Goal: Information Seeking & Learning: Learn about a topic

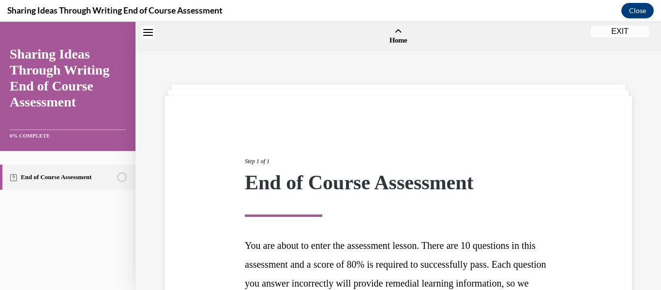
scroll to position [193, 0]
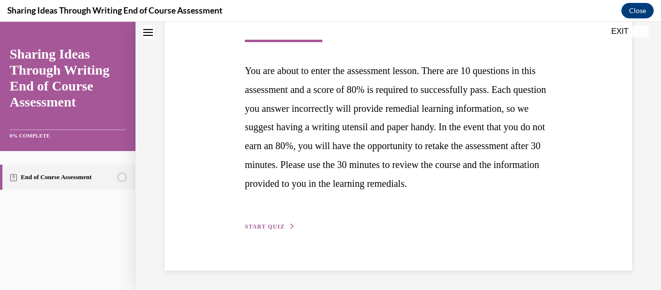
click at [271, 230] on button "START QUIZ" at bounding box center [270, 226] width 50 height 9
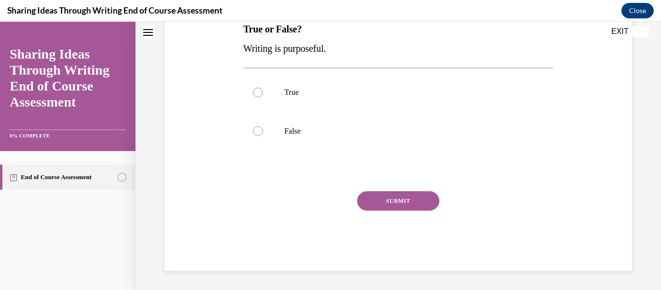
scroll to position [0, 0]
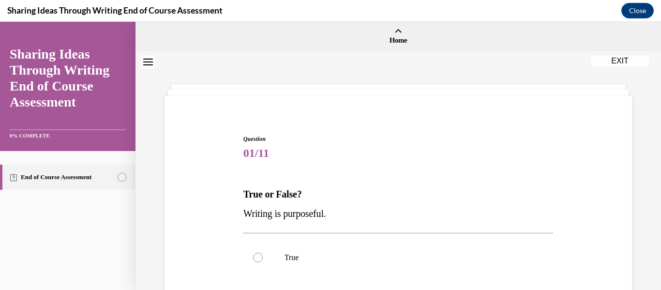
click at [370, 172] on div "Question 01/11 True or False? Writing is purposeful. True False Incorrect That …" at bounding box center [398, 284] width 310 height 301
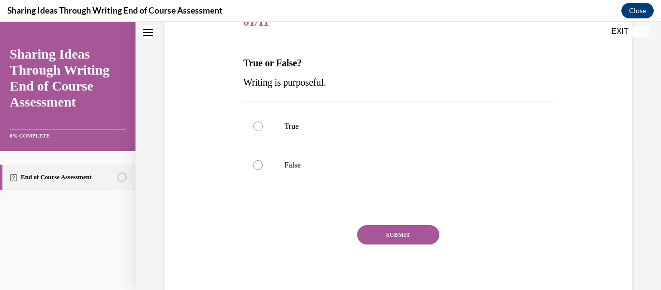
scroll to position [155, 0]
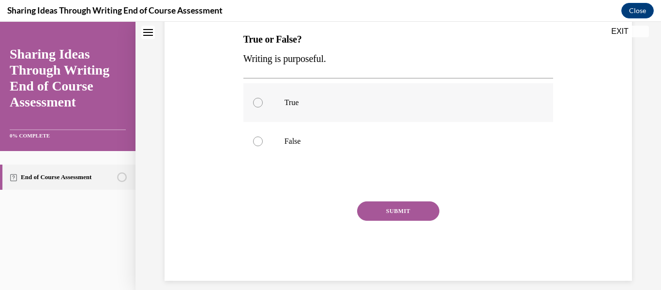
click at [252, 98] on label "True" at bounding box center [398, 102] width 310 height 39
click at [253, 98] on input "True" at bounding box center [258, 103] width 10 height 10
radio input "true"
click at [378, 214] on button "SUBMIT" at bounding box center [398, 210] width 82 height 19
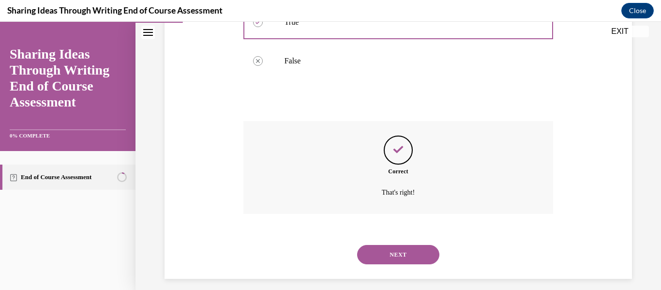
scroll to position [243, 0]
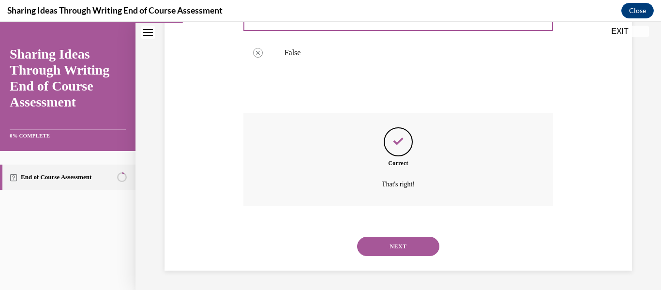
click at [385, 247] on button "NEXT" at bounding box center [398, 246] width 82 height 19
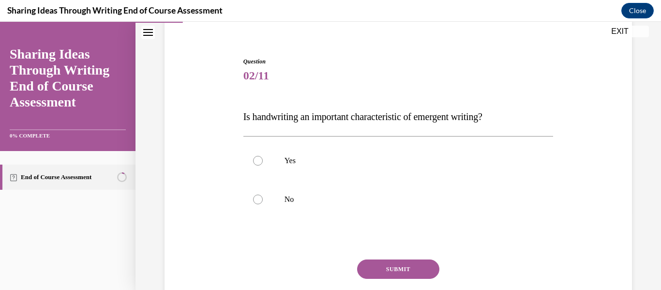
scroll to position [97, 0]
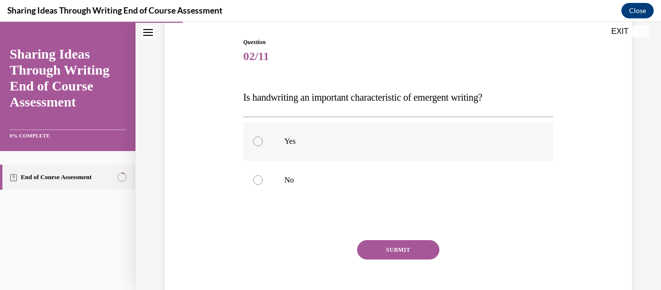
click at [255, 142] on div at bounding box center [258, 141] width 10 height 10
click at [255, 142] on input "Yes" at bounding box center [258, 141] width 10 height 10
radio input "true"
click at [383, 243] on button "SUBMIT" at bounding box center [398, 249] width 82 height 19
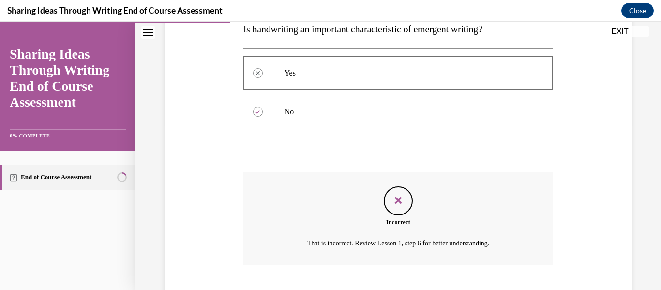
scroll to position [224, 0]
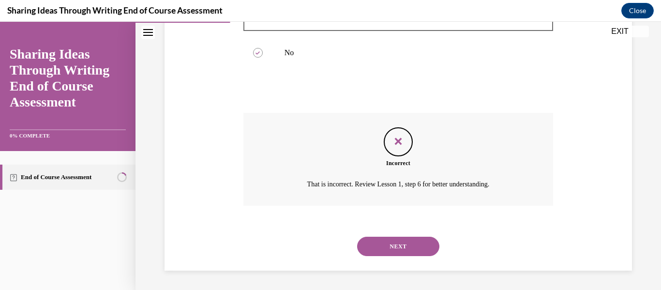
click at [383, 243] on button "NEXT" at bounding box center [398, 246] width 82 height 19
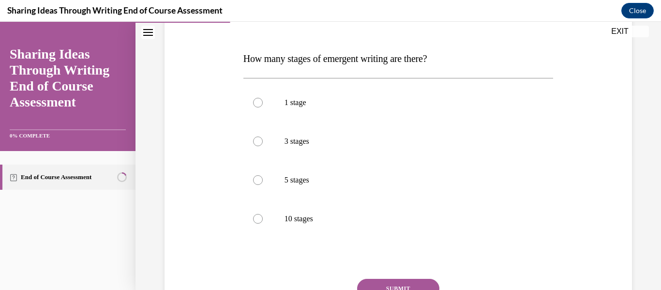
scroll to position [155, 0]
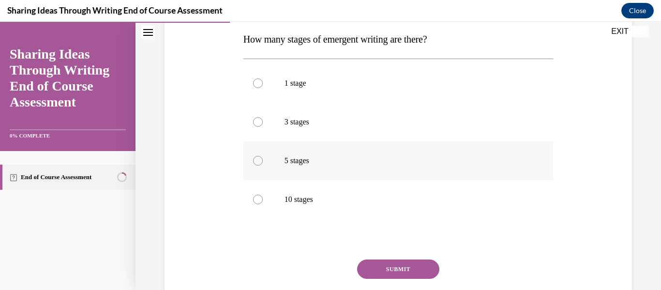
click at [253, 161] on div at bounding box center [258, 161] width 10 height 10
click at [253, 161] on input "5 stages" at bounding box center [258, 161] width 10 height 10
radio input "true"
click at [374, 259] on div "Question 03/11 How many stages of emergent writing are there? 1 stage 3 stages …" at bounding box center [398, 159] width 310 height 359
click at [377, 265] on button "SUBMIT" at bounding box center [398, 268] width 82 height 19
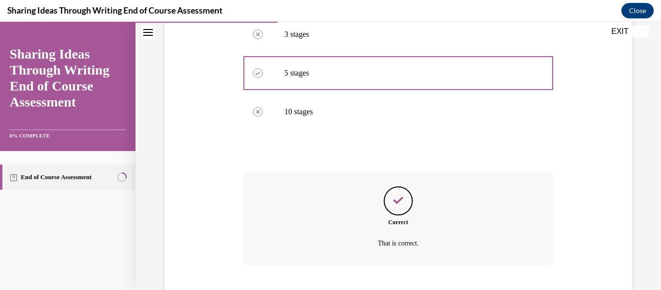
scroll to position [301, 0]
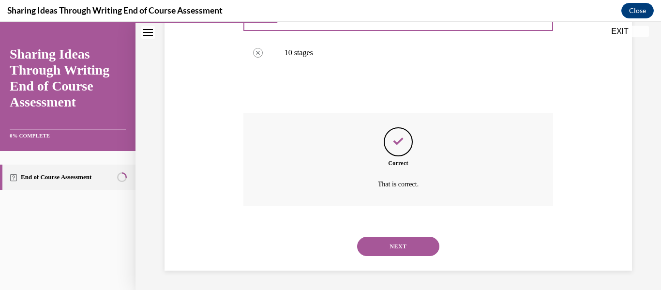
click at [390, 252] on button "NEXT" at bounding box center [398, 246] width 82 height 19
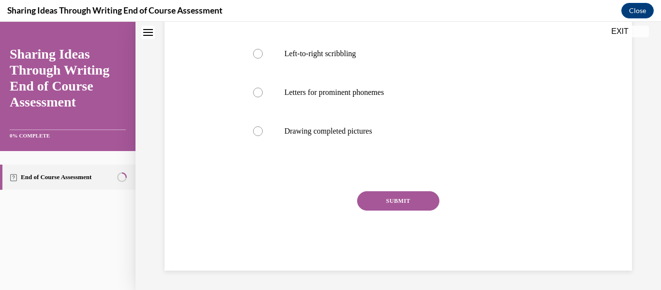
scroll to position [0, 0]
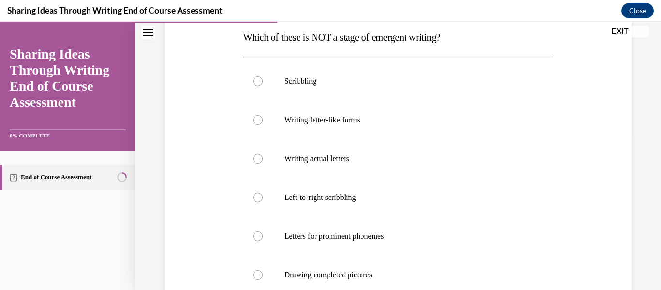
scroll to position [174, 0]
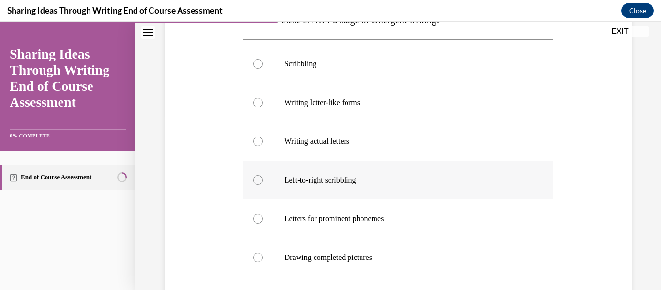
click at [257, 178] on div at bounding box center [258, 180] width 10 height 10
click at [257, 178] on input "Left-to-right scribbling" at bounding box center [258, 180] width 10 height 10
radio input "true"
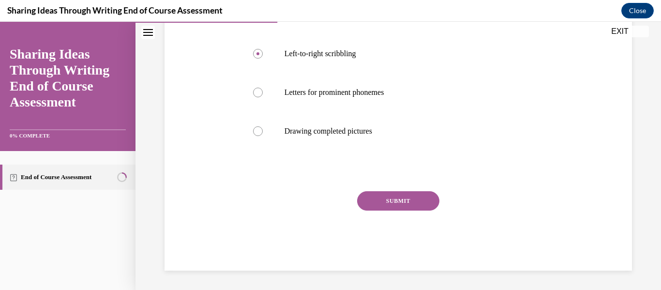
click at [413, 200] on button "SUBMIT" at bounding box center [398, 200] width 82 height 19
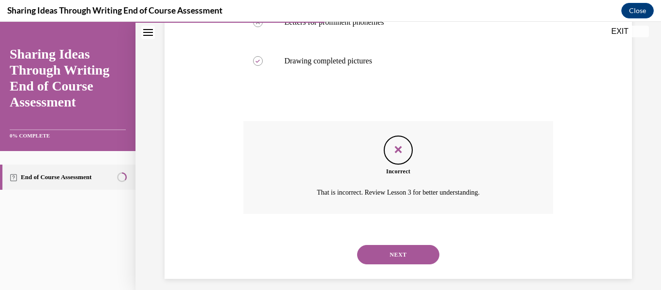
scroll to position [379, 0]
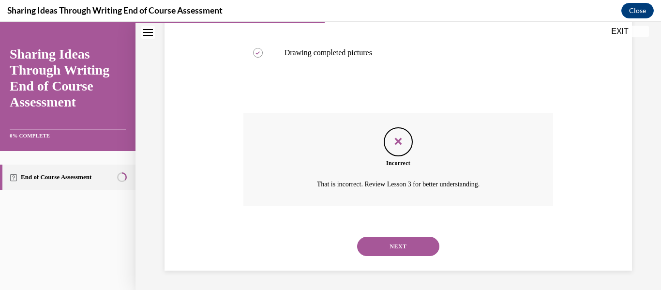
click at [391, 243] on button "NEXT" at bounding box center [398, 246] width 82 height 19
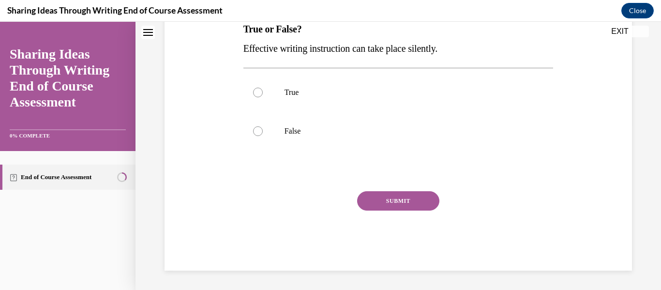
scroll to position [0, 0]
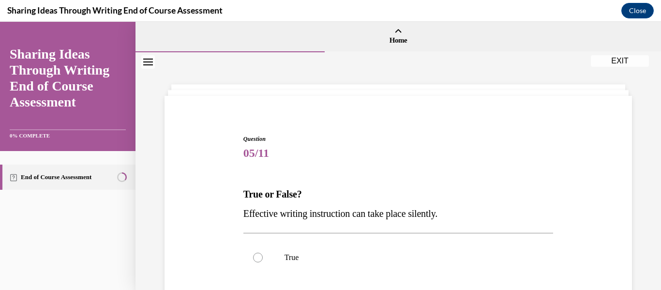
click at [11, 179] on icon "Table of contents" at bounding box center [14, 178] width 8 height 8
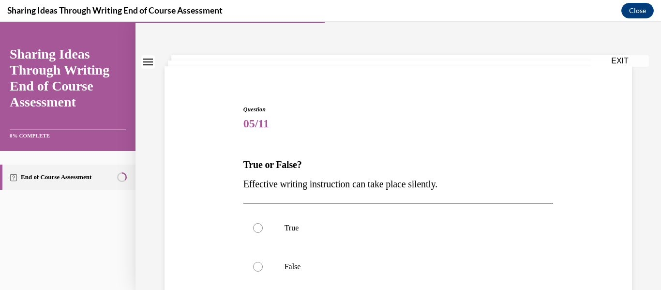
click at [11, 176] on icon "Table of contents" at bounding box center [13, 177] width 7 height 7
click at [394, 153] on div "Question 05/11 True or False? Effective writing instruction can take place sile…" at bounding box center [398, 255] width 310 height 301
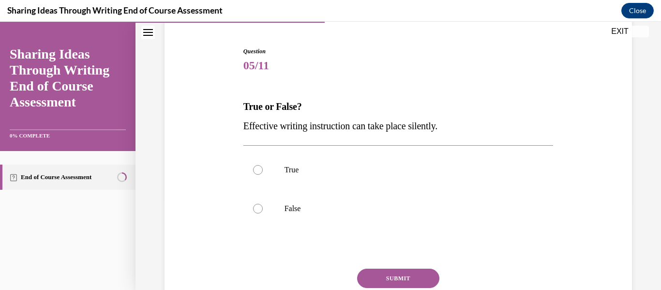
scroll to position [107, 0]
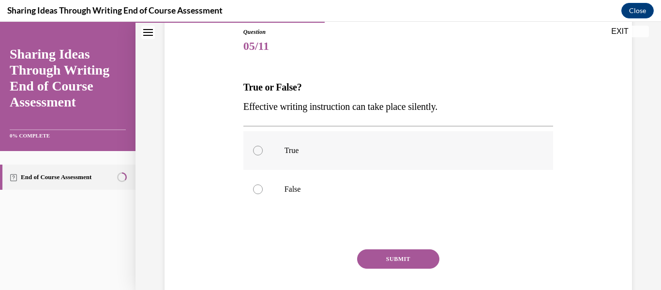
click at [260, 146] on label "True" at bounding box center [398, 150] width 310 height 39
click at [260, 146] on input "True" at bounding box center [258, 151] width 10 height 10
radio input "true"
click at [388, 256] on button "SUBMIT" at bounding box center [398, 258] width 82 height 19
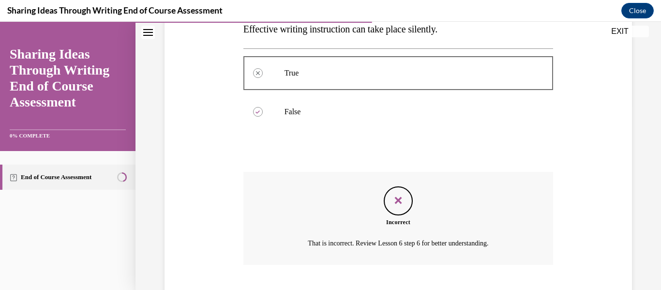
scroll to position [243, 0]
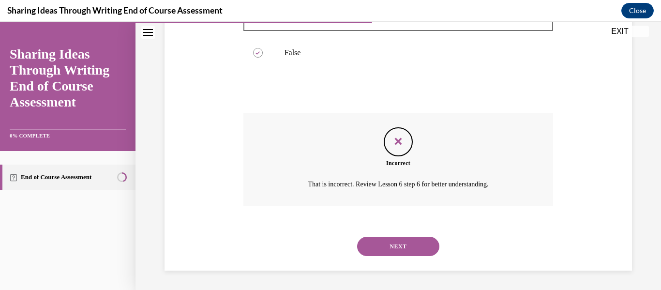
click at [393, 249] on button "NEXT" at bounding box center [398, 246] width 82 height 19
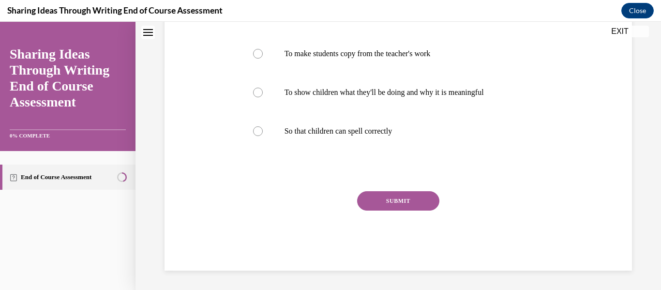
scroll to position [0, 0]
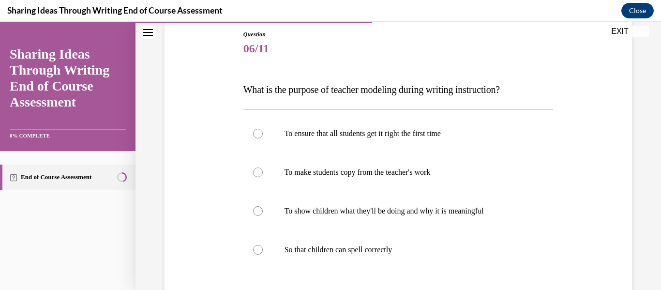
scroll to position [155, 0]
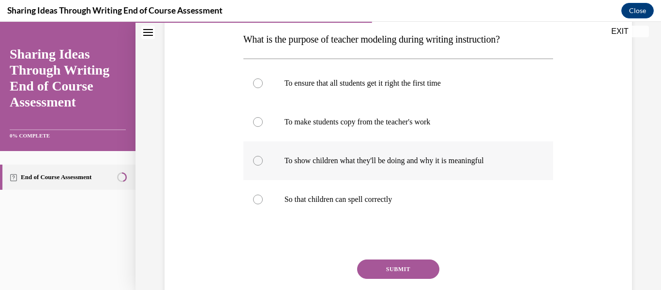
click at [255, 157] on div at bounding box center [258, 161] width 10 height 10
click at [255, 157] on input "To show children what they'll be doing and why it is meaningful" at bounding box center [258, 161] width 10 height 10
radio input "true"
click at [258, 197] on div at bounding box center [258, 199] width 10 height 10
click at [258, 197] on input "So that children can spell correctly" at bounding box center [258, 199] width 10 height 10
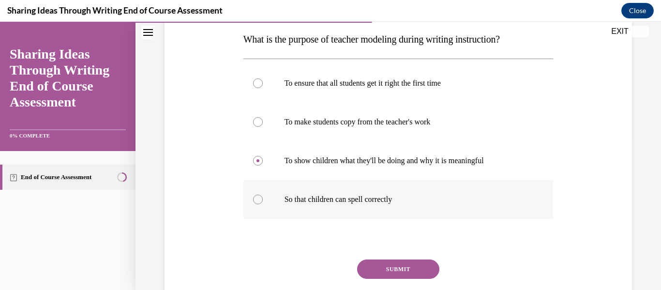
radio input "true"
click at [258, 158] on div at bounding box center [258, 161] width 10 height 10
click at [258, 158] on input "To show children what they'll be doing and why it is meaningful" at bounding box center [258, 161] width 10 height 10
radio input "true"
click at [383, 265] on button "SUBMIT" at bounding box center [398, 268] width 82 height 19
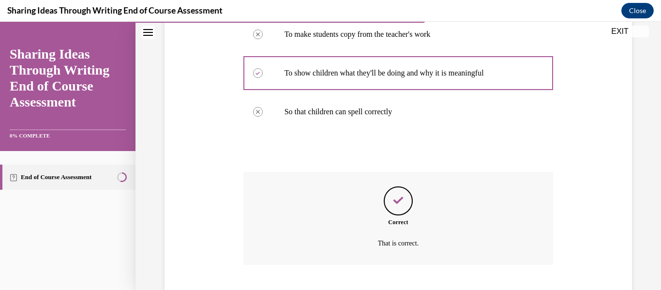
scroll to position [301, 0]
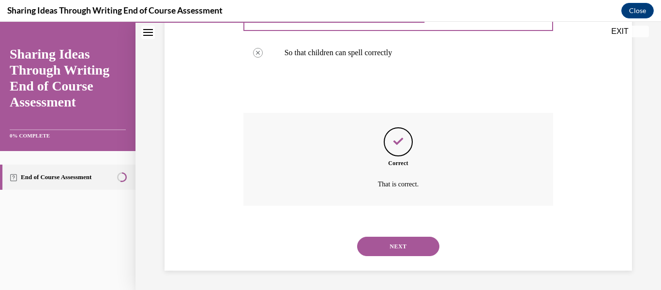
click at [397, 250] on button "NEXT" at bounding box center [398, 246] width 82 height 19
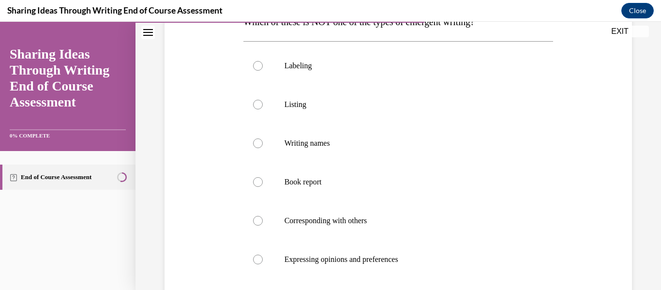
scroll to position [174, 0]
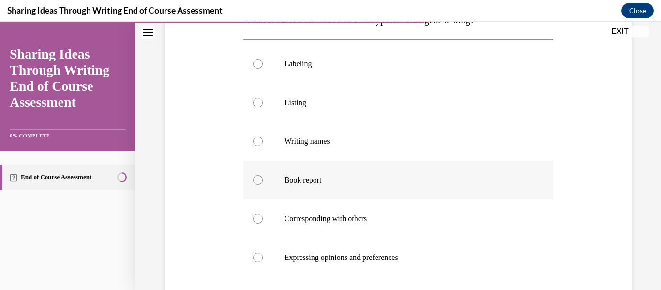
click at [258, 178] on div at bounding box center [258, 180] width 10 height 10
click at [258, 178] on input "Book report" at bounding box center [258, 180] width 10 height 10
radio input "true"
click at [595, 234] on div "Question 07/11 Which of these is NOT one of the types of emergent writing? Labe…" at bounding box center [398, 183] width 472 height 504
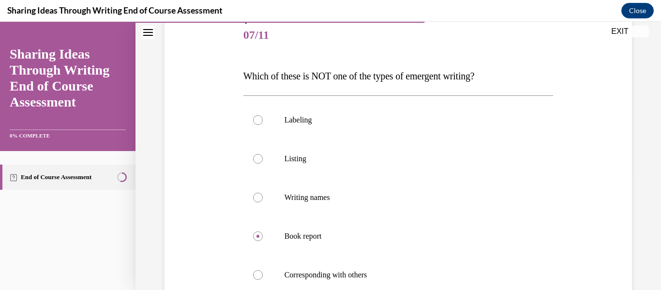
scroll to position [116, 0]
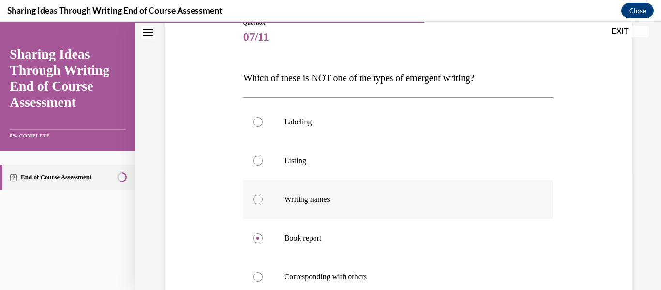
click at [257, 198] on div at bounding box center [258, 199] width 10 height 10
click at [257, 198] on input "Writing names" at bounding box center [258, 199] width 10 height 10
radio input "true"
click at [256, 244] on label "Book report" at bounding box center [398, 238] width 310 height 39
click at [256, 243] on input "Book report" at bounding box center [258, 238] width 10 height 10
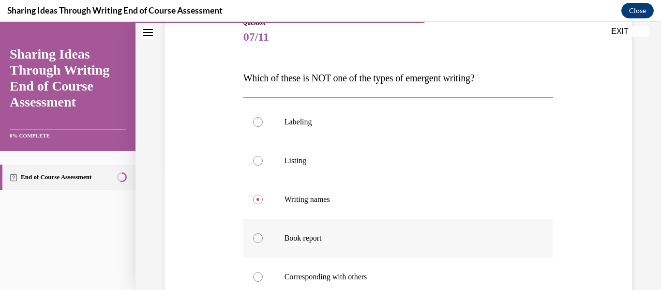
radio input "true"
click at [593, 225] on div "Question 07/11 Which of these is NOT one of the types of emergent writing? Labe…" at bounding box center [398, 241] width 472 height 504
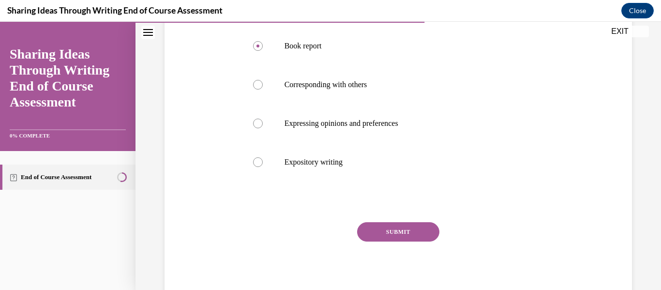
scroll to position [310, 0]
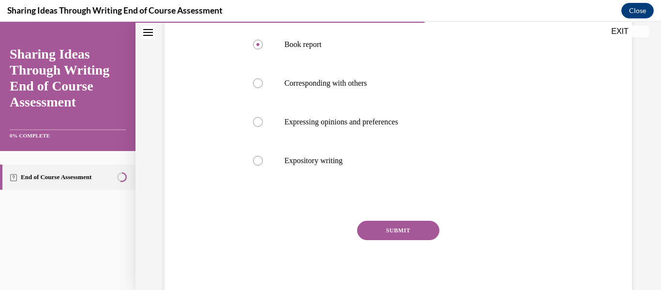
click at [384, 235] on button "SUBMIT" at bounding box center [398, 230] width 82 height 19
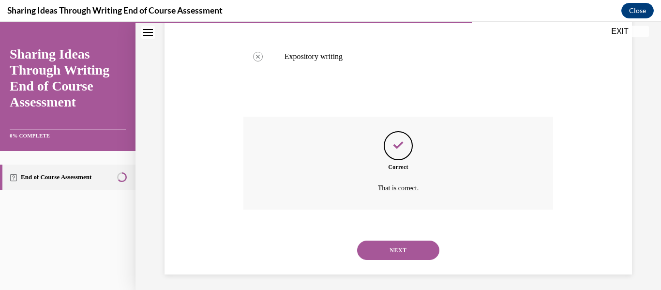
scroll to position [417, 0]
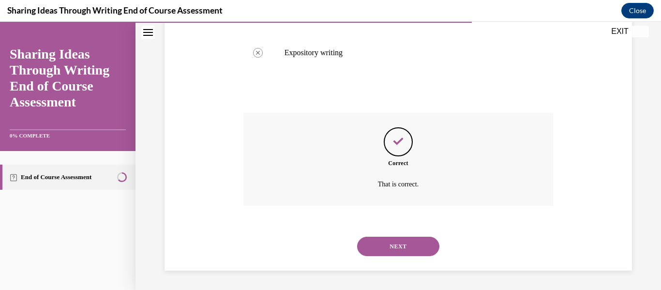
click at [383, 246] on button "NEXT" at bounding box center [398, 246] width 82 height 19
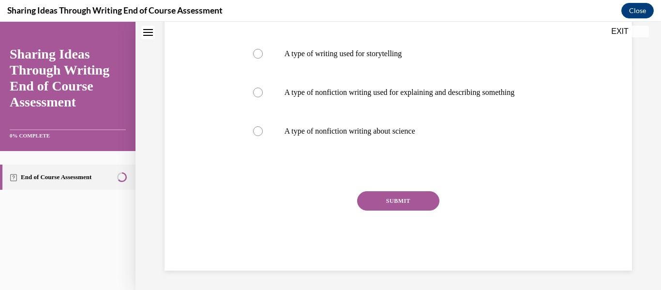
scroll to position [0, 0]
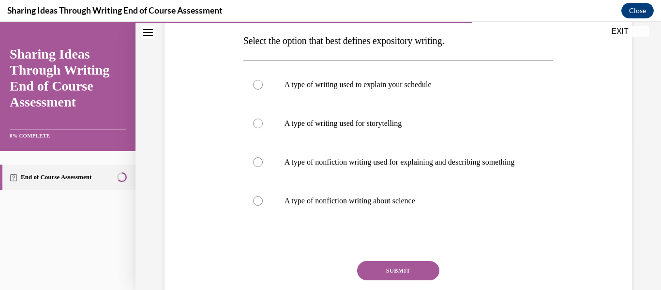
scroll to position [155, 0]
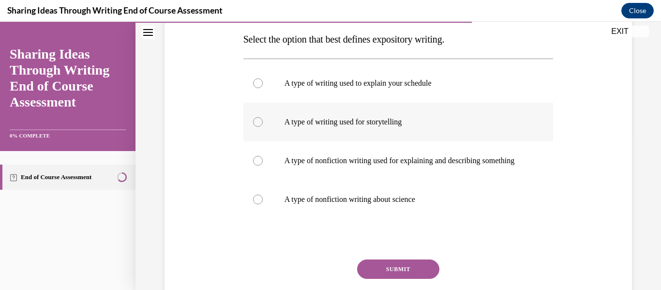
click at [258, 125] on div at bounding box center [258, 122] width 10 height 10
click at [258, 125] on input "A type of writing used for storytelling" at bounding box center [258, 122] width 10 height 10
radio input "true"
click at [264, 153] on label "A type of nonfiction writing used for explaining and describing something" at bounding box center [398, 160] width 310 height 39
click at [263, 156] on input "A type of nonfiction writing used for explaining and describing something" at bounding box center [258, 161] width 10 height 10
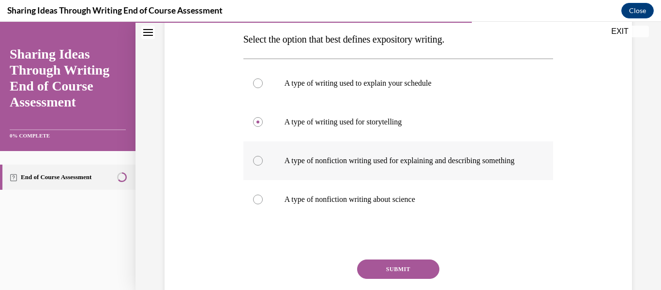
radio input "true"
click at [254, 128] on label "A type of writing used for storytelling" at bounding box center [398, 122] width 310 height 39
click at [254, 127] on input "A type of writing used for storytelling" at bounding box center [258, 122] width 10 height 10
radio input "true"
click at [359, 271] on button "SUBMIT" at bounding box center [398, 268] width 82 height 19
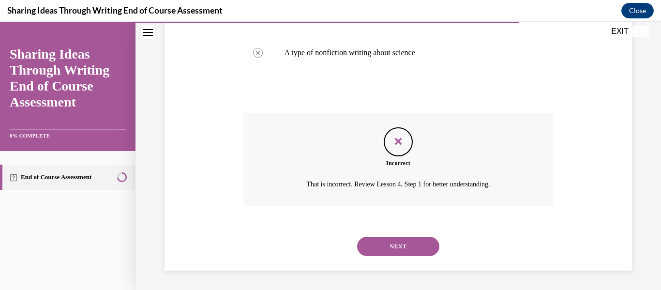
scroll to position [311, 0]
click at [558, 129] on div "Question 08/11 Select the option that best defines expository writing. A type o…" at bounding box center [398, 37] width 472 height 466
click at [415, 249] on button "NEXT" at bounding box center [398, 246] width 82 height 19
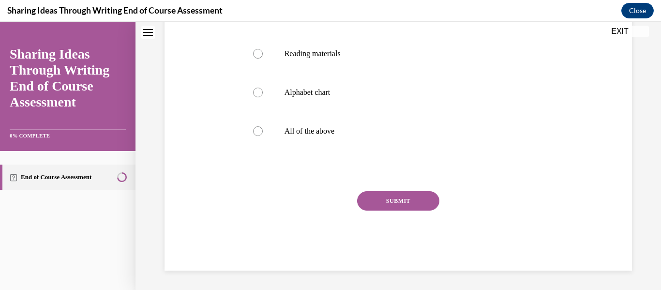
scroll to position [0, 0]
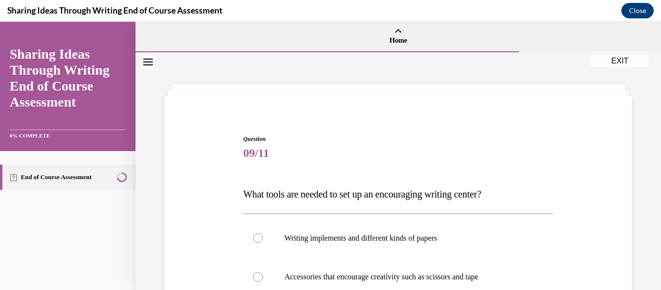
click at [400, 145] on span "09/11" at bounding box center [398, 152] width 310 height 19
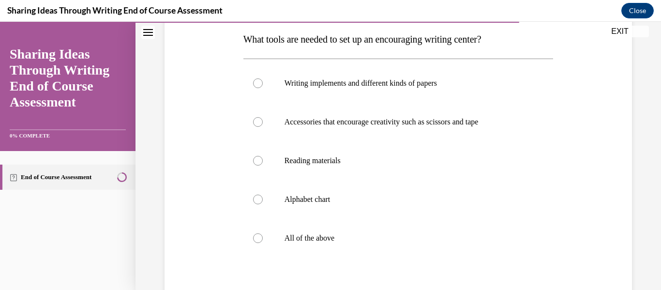
scroll to position [174, 0]
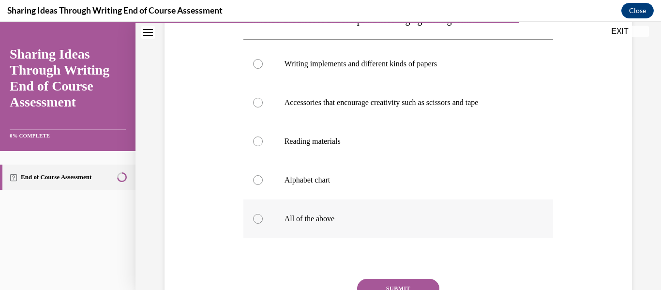
click at [260, 216] on div at bounding box center [258, 219] width 10 height 10
click at [260, 216] on input "All of the above" at bounding box center [258, 219] width 10 height 10
radio input "true"
click at [388, 274] on div "Question 09/11 What tools are needed to set up an encouraging writing center? W…" at bounding box center [398, 159] width 310 height 398
click at [383, 282] on button "SUBMIT" at bounding box center [398, 288] width 82 height 19
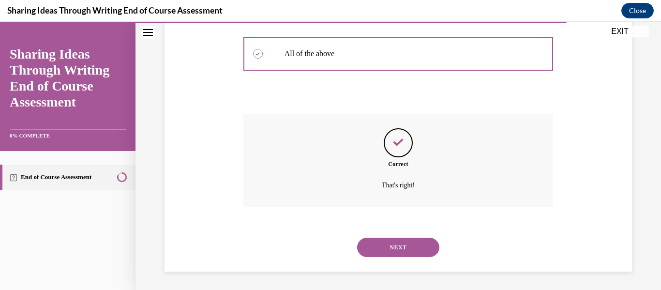
scroll to position [340, 0]
click at [420, 246] on button "NEXT" at bounding box center [398, 246] width 82 height 19
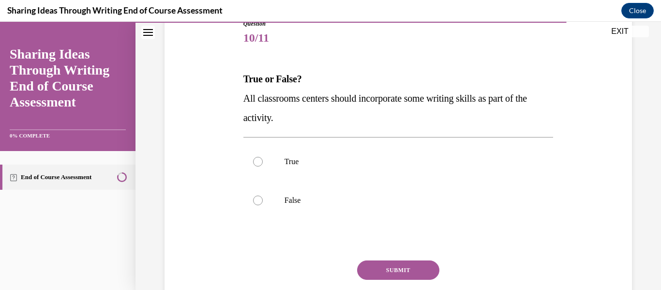
scroll to position [116, 0]
click at [258, 156] on div at bounding box center [258, 161] width 10 height 10
click at [258, 156] on input "True" at bounding box center [258, 161] width 10 height 10
radio input "true"
click at [400, 264] on button "SUBMIT" at bounding box center [398, 268] width 82 height 19
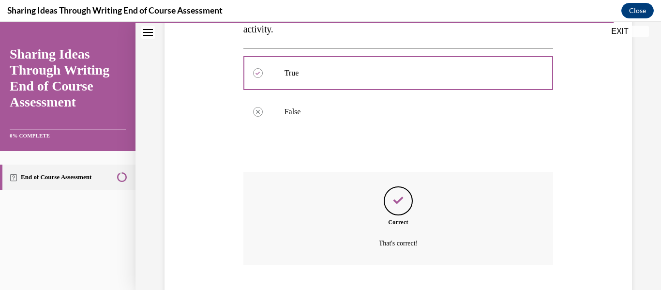
scroll to position [263, 0]
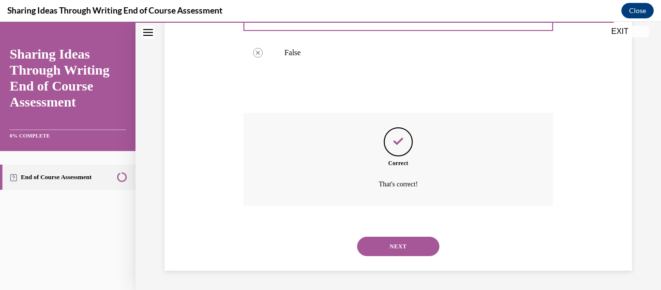
click at [403, 248] on button "NEXT" at bounding box center [398, 246] width 82 height 19
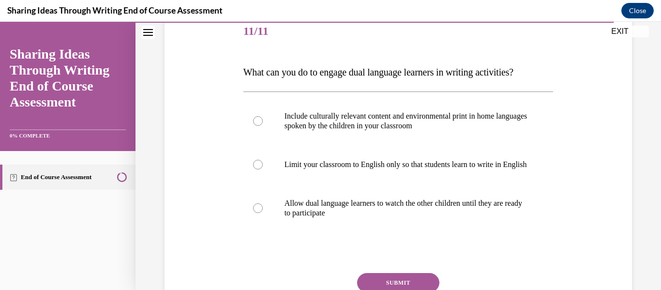
scroll to position [135, 0]
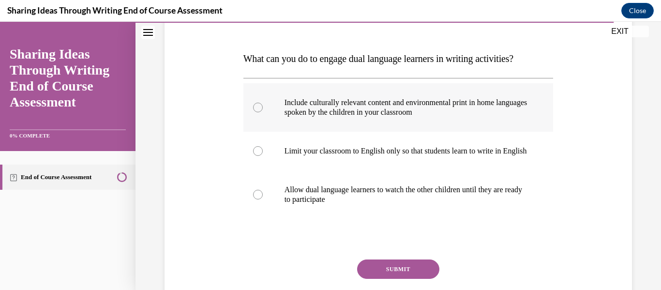
click at [260, 110] on div at bounding box center [258, 108] width 10 height 10
click at [260, 110] on input "Include culturally relevant content and environmental print in home languages s…" at bounding box center [258, 108] width 10 height 10
radio input "true"
click at [392, 275] on button "SUBMIT" at bounding box center [398, 268] width 82 height 19
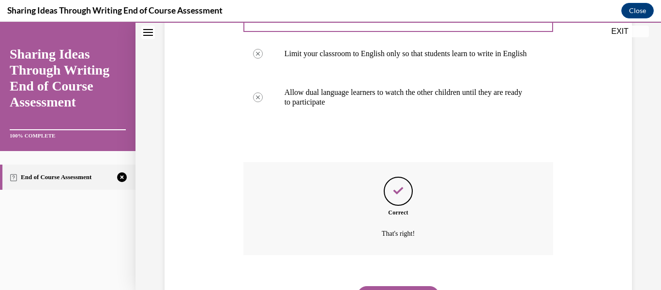
scroll to position [292, 0]
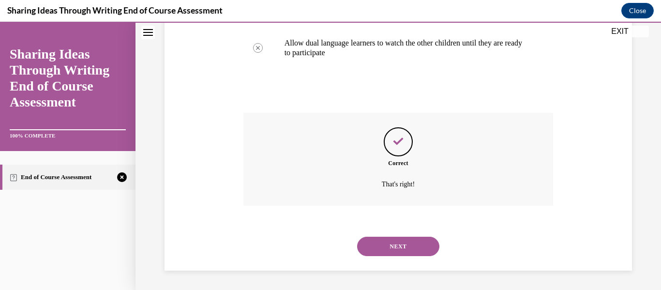
click at [401, 241] on button "NEXT" at bounding box center [398, 246] width 82 height 19
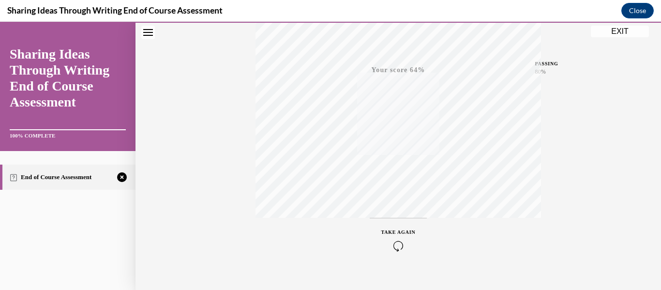
scroll to position [228, 0]
click at [399, 230] on icon "button" at bounding box center [398, 230] width 34 height 11
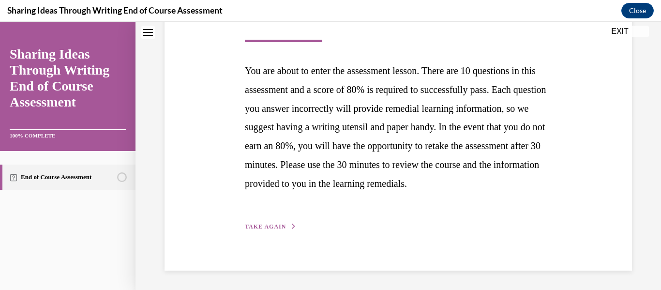
scroll to position [31, 0]
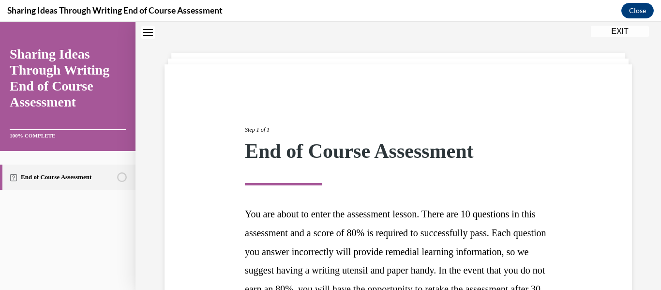
click at [419, 206] on p "You are about to enter the assessment lesson. There are 10 questions in this as…" at bounding box center [398, 271] width 307 height 132
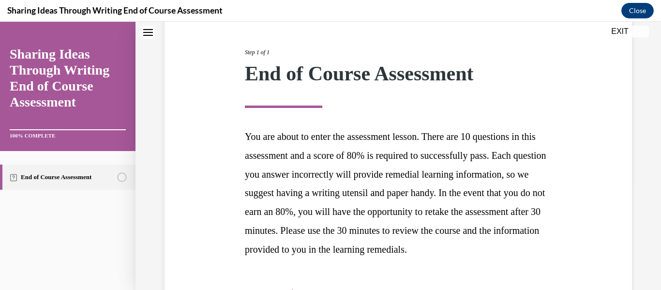
scroll to position [193, 0]
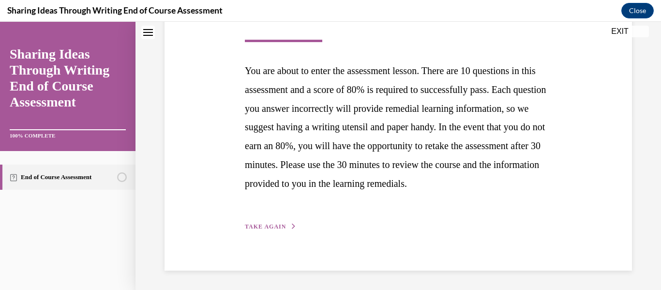
click at [256, 224] on span "TAKE AGAIN" at bounding box center [265, 226] width 41 height 7
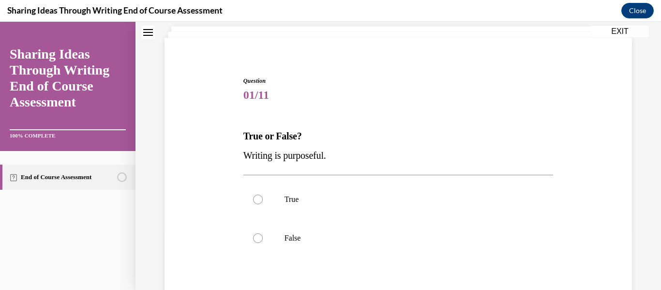
scroll to position [77, 0]
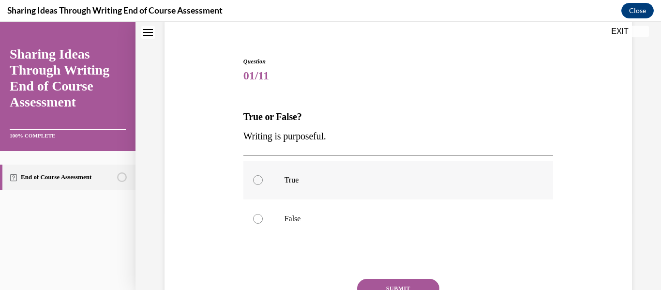
click at [259, 176] on div at bounding box center [258, 180] width 10 height 10
click at [259, 176] on input "True" at bounding box center [258, 180] width 10 height 10
radio input "true"
click at [387, 282] on button "SUBMIT" at bounding box center [398, 288] width 82 height 19
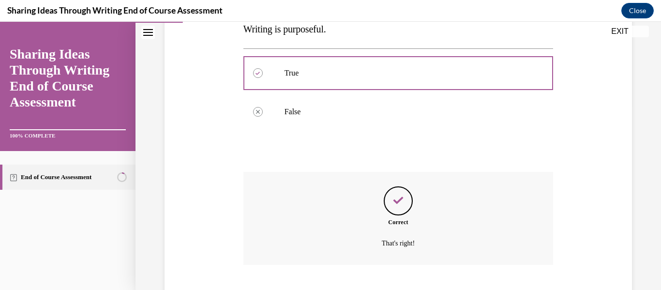
scroll to position [243, 0]
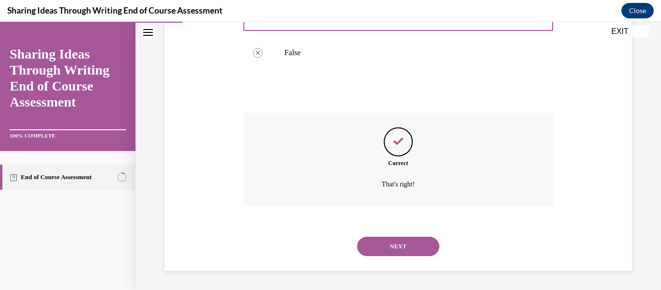
click at [387, 247] on button "NEXT" at bounding box center [398, 246] width 82 height 19
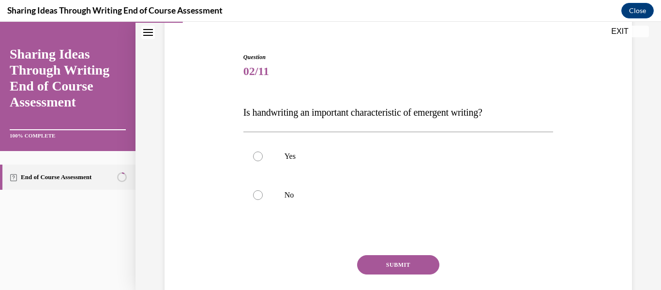
scroll to position [97, 0]
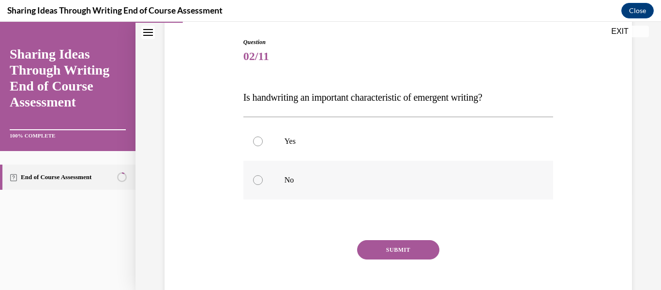
click at [264, 178] on label "No" at bounding box center [398, 180] width 310 height 39
click at [263, 178] on input "No" at bounding box center [258, 180] width 10 height 10
radio input "true"
click at [396, 245] on button "SUBMIT" at bounding box center [398, 249] width 82 height 19
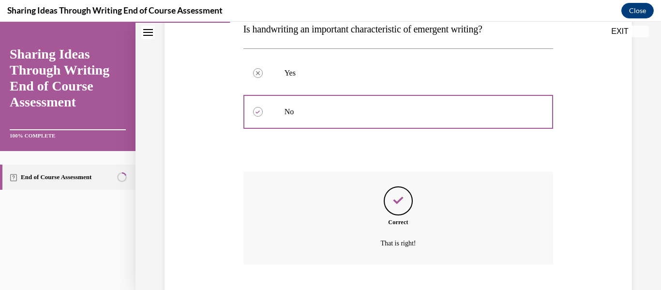
scroll to position [224, 0]
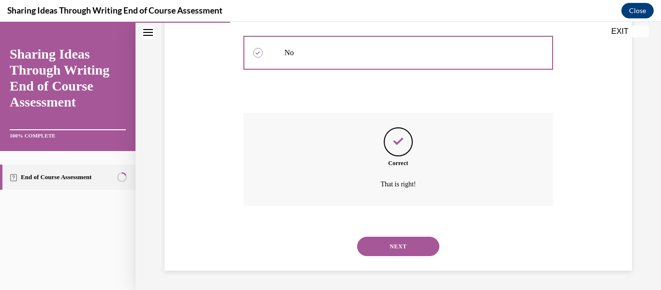
click at [396, 245] on button "NEXT" at bounding box center [398, 246] width 82 height 19
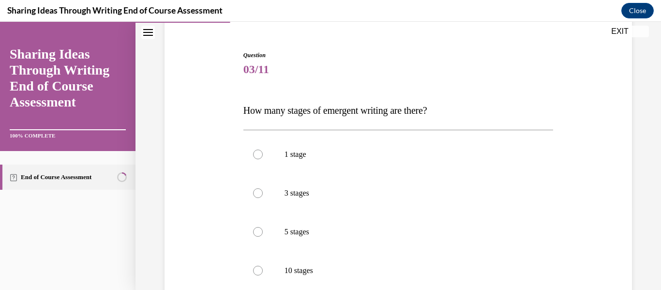
scroll to position [174, 0]
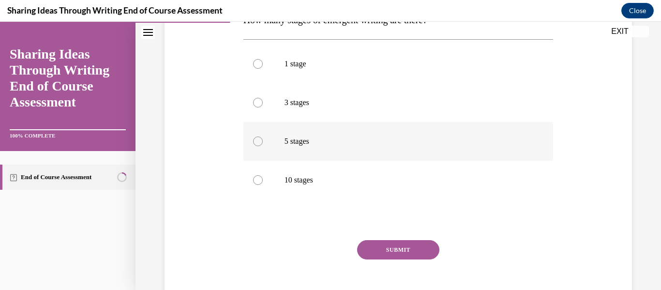
click at [253, 144] on div at bounding box center [258, 141] width 10 height 10
click at [253, 144] on input "5 stages" at bounding box center [258, 141] width 10 height 10
radio input "true"
click at [387, 247] on button "SUBMIT" at bounding box center [398, 249] width 82 height 19
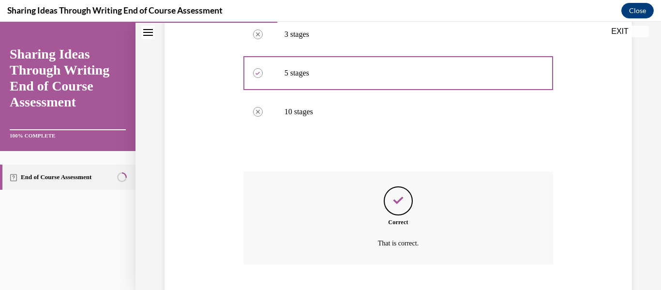
scroll to position [301, 0]
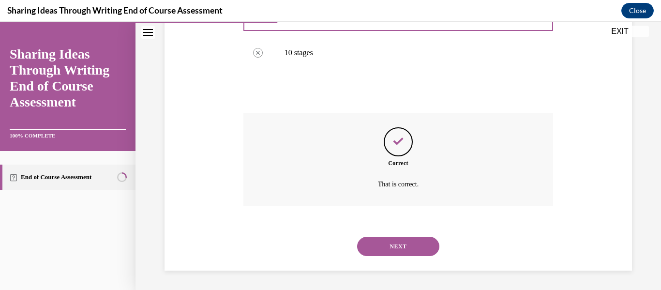
click at [389, 251] on button "NEXT" at bounding box center [398, 246] width 82 height 19
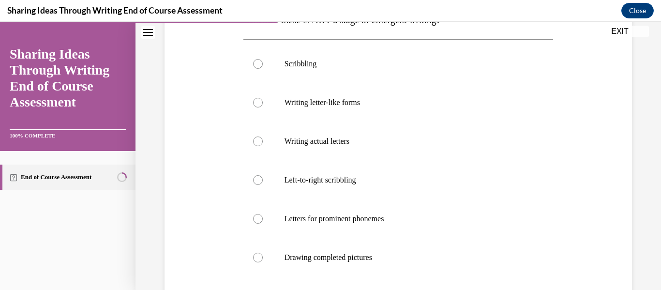
scroll to position [193, 0]
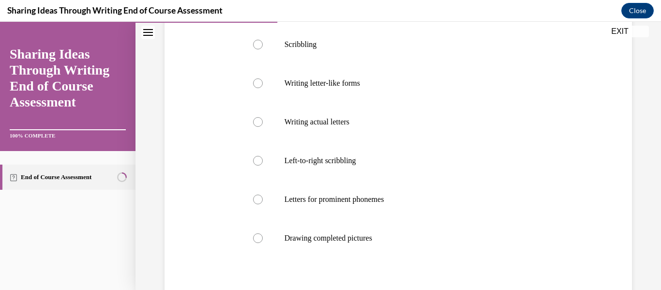
click at [577, 217] on div "Question 04/11 Which of these is NOT a stage of emergent writing? Scribbling Wr…" at bounding box center [398, 144] width 472 height 465
click at [258, 237] on div at bounding box center [258, 238] width 10 height 10
click at [258, 237] on input "Drawing completed pictures" at bounding box center [258, 238] width 10 height 10
radio input "true"
click at [256, 196] on div at bounding box center [258, 199] width 10 height 10
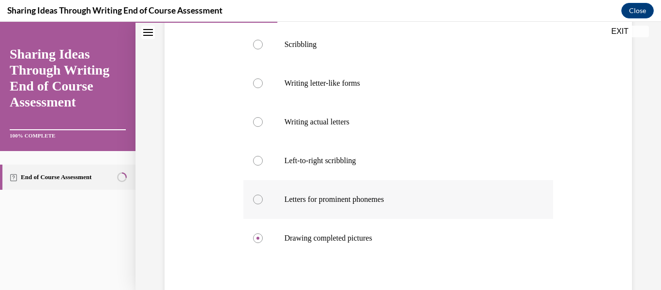
click at [256, 196] on input "Letters for prominent phonemes" at bounding box center [258, 199] width 10 height 10
radio input "true"
click at [257, 233] on div at bounding box center [258, 238] width 10 height 10
click at [257, 233] on input "Drawing completed pictures" at bounding box center [258, 238] width 10 height 10
radio input "true"
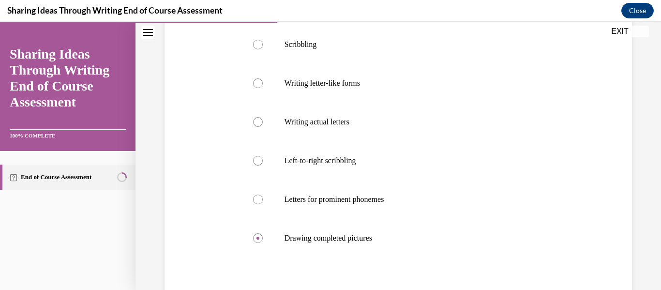
click at [586, 208] on div "Question 04/11 Which of these is NOT a stage of emergent writing? Scribbling Wr…" at bounding box center [398, 144] width 472 height 465
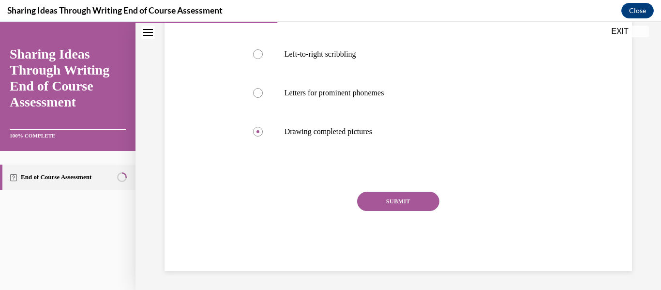
scroll to position [300, 0]
click at [416, 201] on button "SUBMIT" at bounding box center [398, 200] width 82 height 19
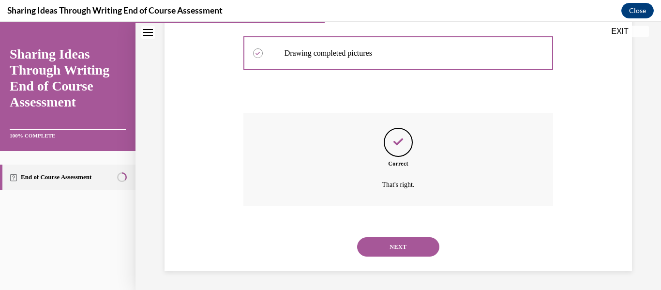
scroll to position [379, 0]
click at [386, 241] on button "NEXT" at bounding box center [398, 246] width 82 height 19
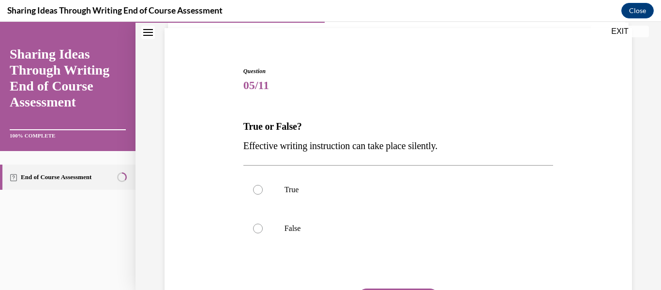
scroll to position [135, 0]
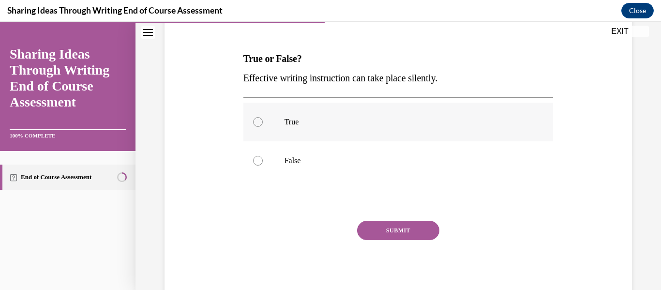
click at [256, 128] on label "True" at bounding box center [398, 122] width 310 height 39
click at [256, 127] on input "True" at bounding box center [258, 122] width 10 height 10
radio input "true"
click at [257, 163] on div at bounding box center [258, 161] width 10 height 10
click at [257, 163] on input "False" at bounding box center [258, 161] width 10 height 10
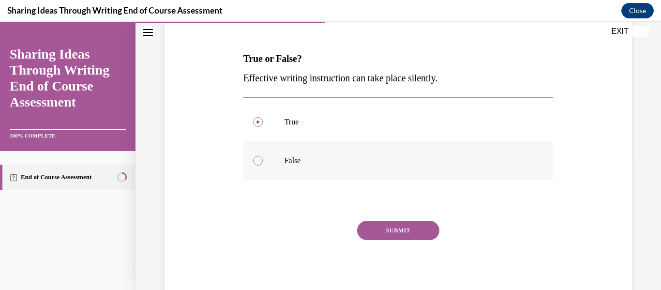
radio input "true"
click at [408, 222] on button "SUBMIT" at bounding box center [398, 230] width 82 height 19
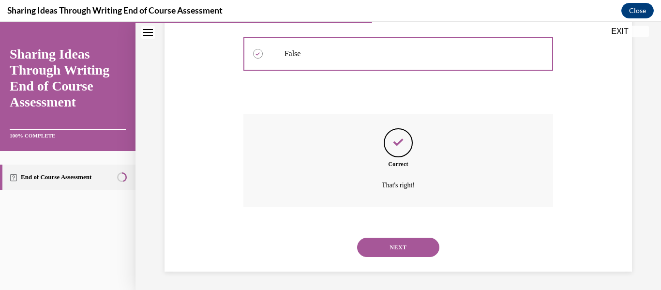
scroll to position [243, 0]
click at [386, 246] on button "NEXT" at bounding box center [398, 246] width 82 height 19
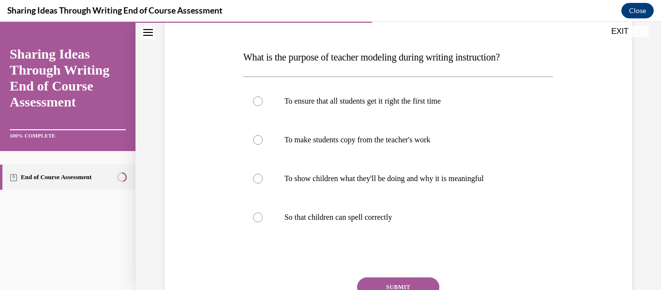
scroll to position [155, 0]
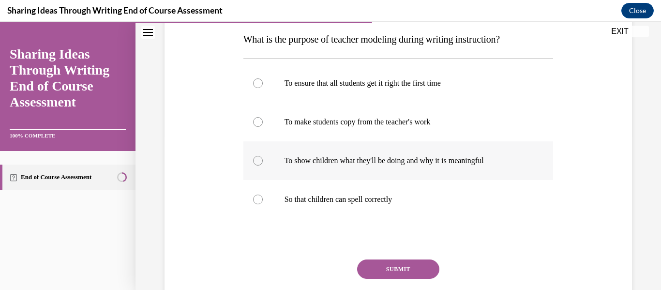
click at [259, 160] on div at bounding box center [258, 161] width 10 height 10
click at [259, 160] on input "To show children what they'll be doing and why it is meaningful" at bounding box center [258, 161] width 10 height 10
radio input "true"
click at [386, 261] on button "SUBMIT" at bounding box center [398, 268] width 82 height 19
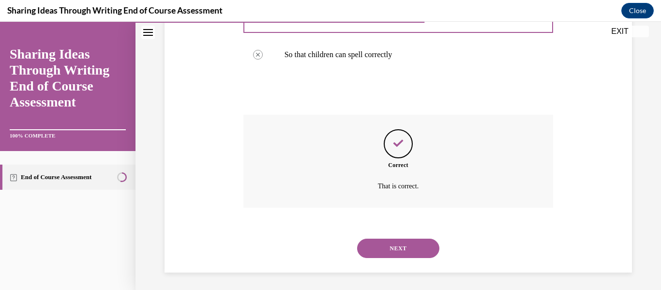
scroll to position [301, 0]
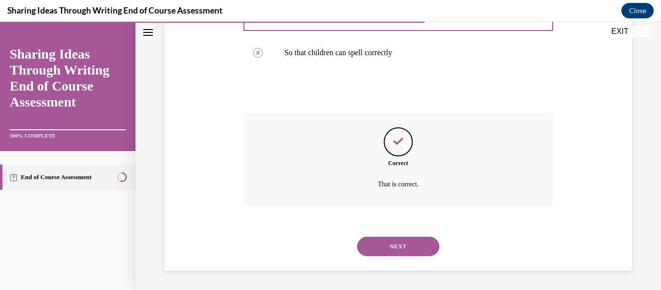
click at [397, 244] on button "NEXT" at bounding box center [398, 246] width 82 height 19
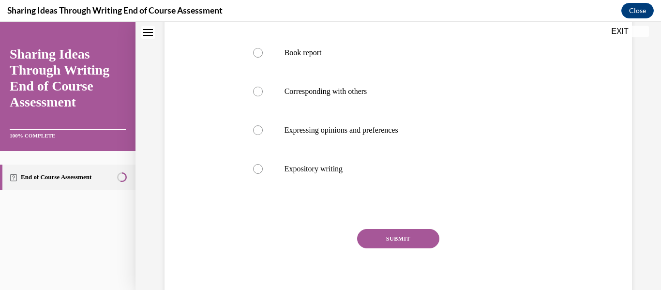
scroll to position [0, 0]
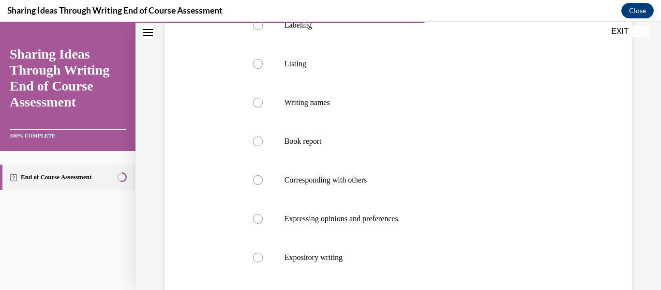
scroll to position [232, 0]
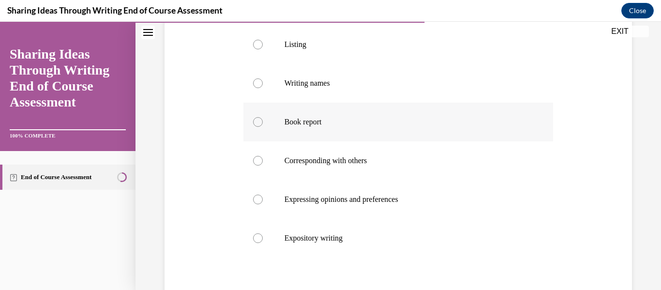
click at [250, 116] on label "Book report" at bounding box center [398, 122] width 310 height 39
click at [253, 117] on input "Book report" at bounding box center [258, 122] width 10 height 10
radio input "true"
click at [517, 239] on p "Expository writing" at bounding box center [406, 238] width 245 height 10
click at [263, 239] on input "Expository writing" at bounding box center [258, 238] width 10 height 10
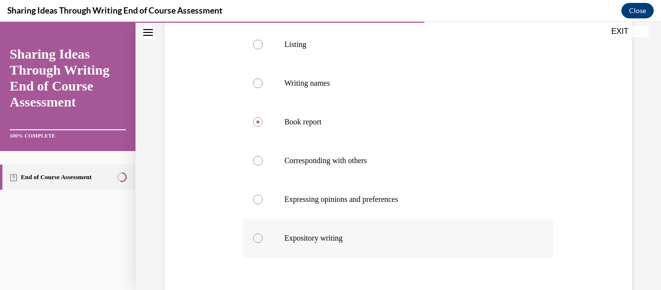
radio input "true"
click at [298, 126] on p "Book report" at bounding box center [406, 122] width 245 height 10
click at [263, 126] on input "Book report" at bounding box center [258, 122] width 10 height 10
radio input "true"
click at [591, 209] on div "Question 07/11 Which of these is NOT one of the types of emergent writing? Labe…" at bounding box center [398, 125] width 472 height 504
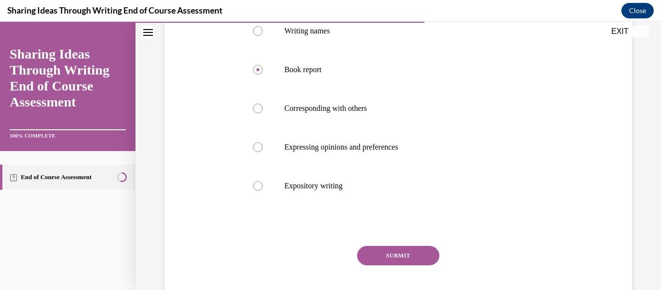
scroll to position [339, 0]
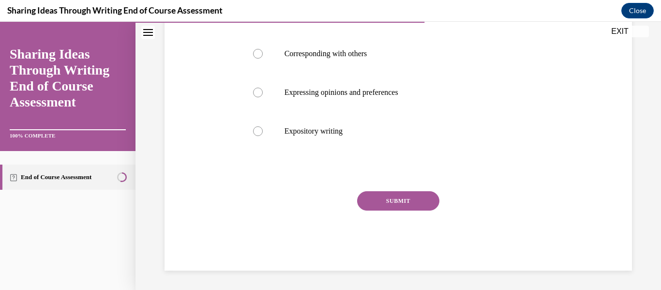
click at [400, 197] on button "SUBMIT" at bounding box center [398, 200] width 82 height 19
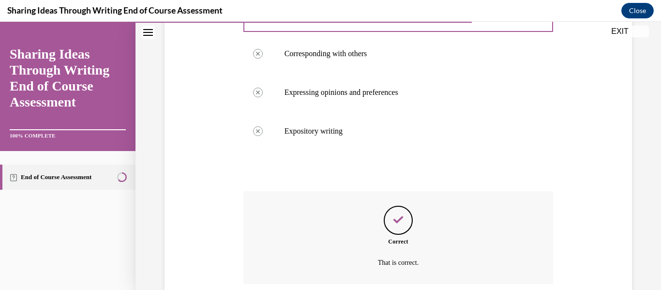
scroll to position [417, 0]
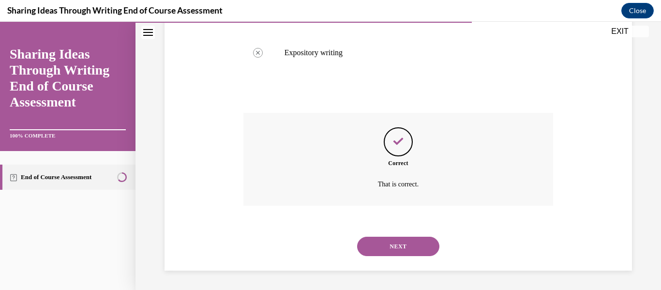
click at [386, 239] on button "NEXT" at bounding box center [398, 246] width 82 height 19
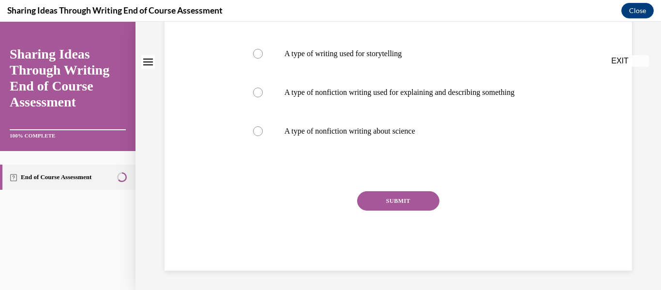
scroll to position [0, 0]
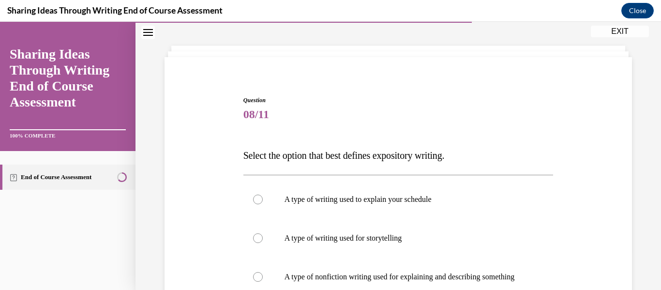
scroll to position [77, 0]
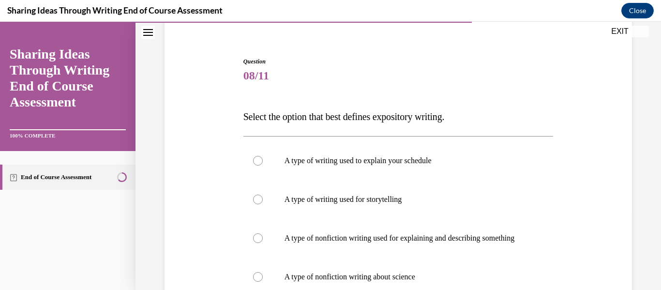
click at [583, 242] on div "Question 08/11 Select the option that best defines expository writing. A type o…" at bounding box center [398, 222] width 472 height 388
click at [257, 234] on label "A type of nonfiction writing used for explaining and describing something" at bounding box center [398, 238] width 310 height 39
click at [257, 234] on input "A type of nonfiction writing used for explaining and describing something" at bounding box center [258, 238] width 10 height 10
radio input "true"
click at [619, 237] on div "Question 08/11 Select the option that best defines expository writing. A type o…" at bounding box center [398, 222] width 472 height 388
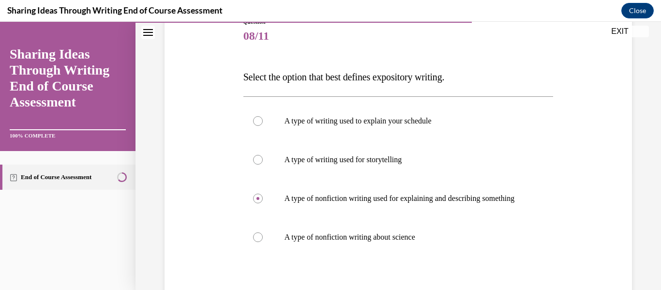
scroll to position [233, 0]
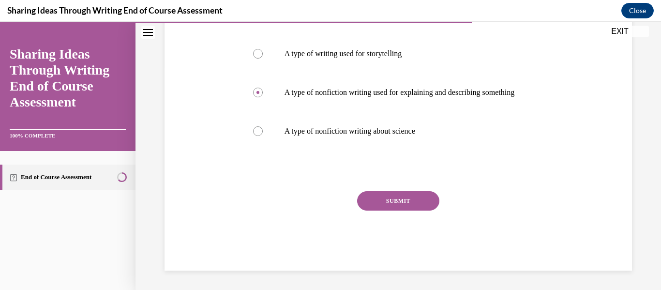
click at [381, 200] on button "SUBMIT" at bounding box center [398, 200] width 82 height 19
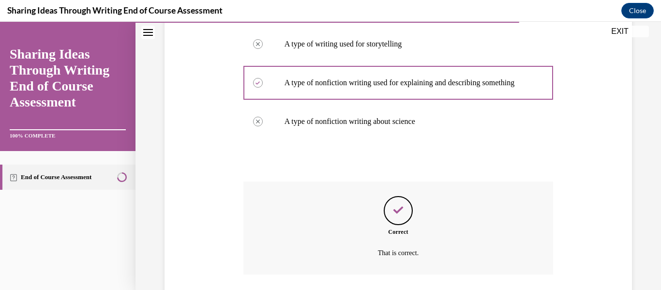
scroll to position [311, 0]
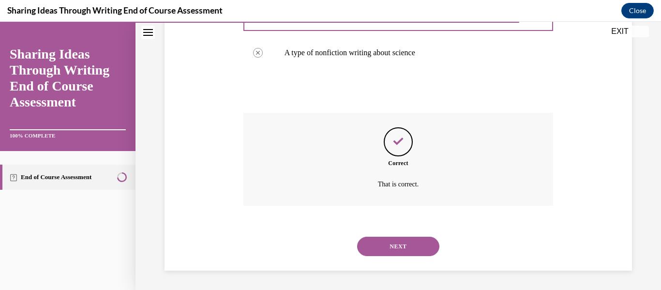
click at [385, 238] on button "NEXT" at bounding box center [398, 246] width 82 height 19
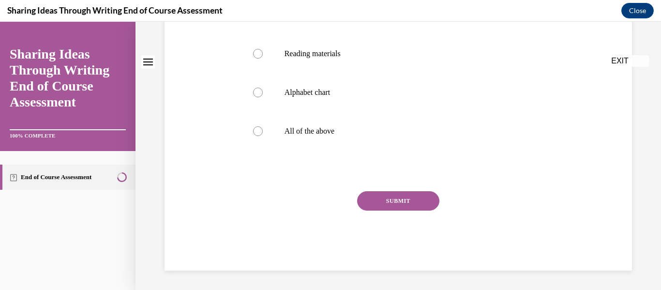
scroll to position [0, 0]
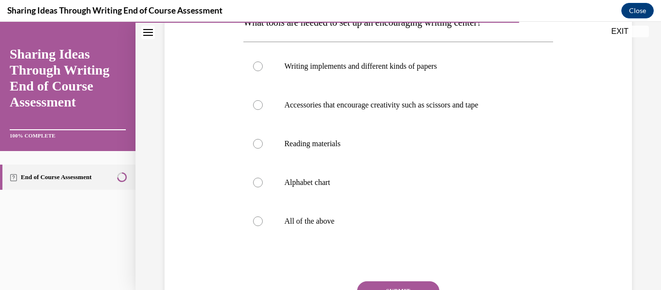
scroll to position [174, 0]
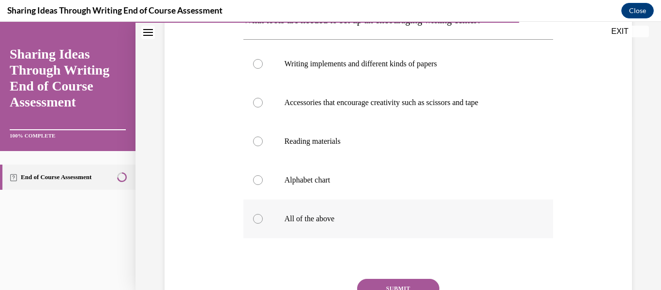
click at [262, 218] on label "All of the above" at bounding box center [398, 218] width 310 height 39
click at [262, 218] on input "All of the above" at bounding box center [258, 219] width 10 height 10
radio input "true"
click at [411, 282] on button "SUBMIT" at bounding box center [398, 288] width 82 height 19
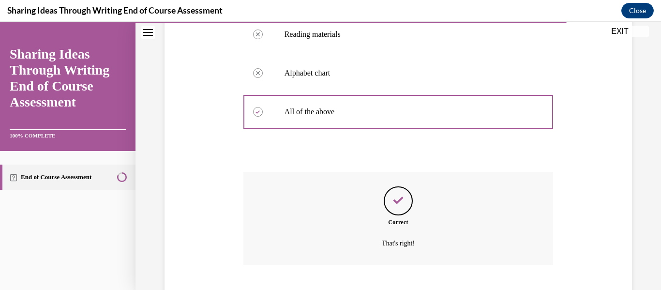
scroll to position [340, 0]
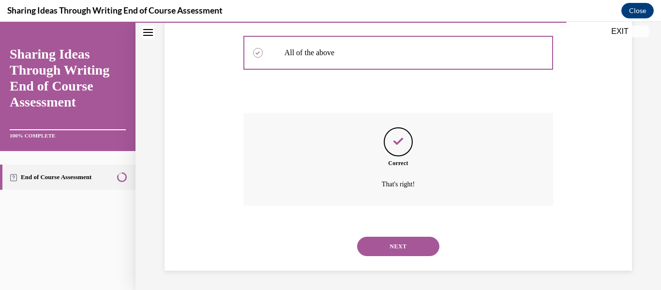
click at [411, 282] on div "Question 09/11 What tools are needed to set up an encouraging writing center? W…" at bounding box center [397, 1] width 525 height 578
click at [408, 251] on button "NEXT" at bounding box center [398, 246] width 82 height 19
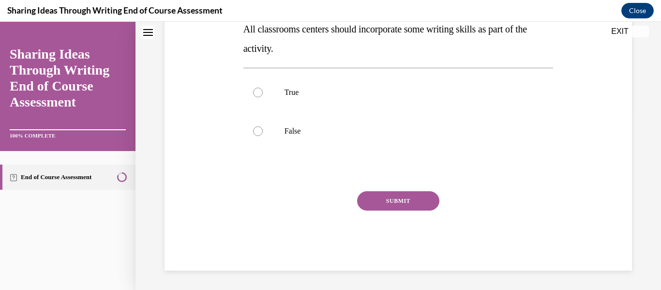
scroll to position [0, 0]
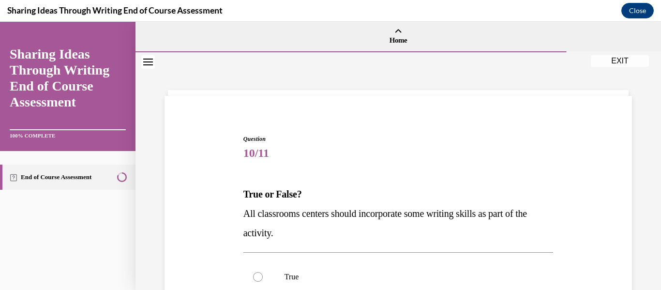
click at [598, 228] on div "Question 10/11 True or False? All classrooms centers should incorporate some wr…" at bounding box center [398, 279] width 472 height 349
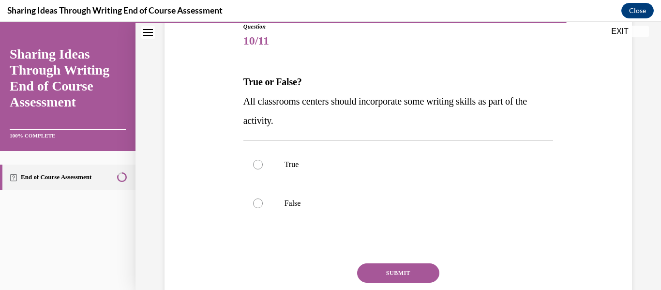
scroll to position [155, 0]
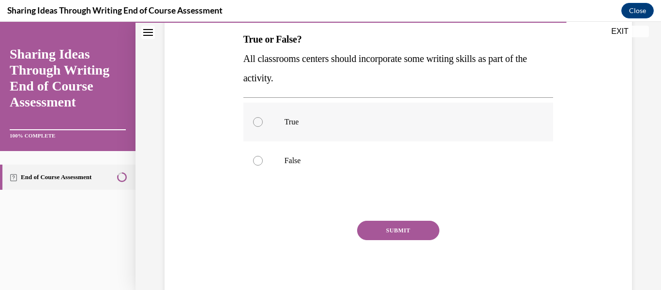
click at [262, 120] on label "True" at bounding box center [398, 122] width 310 height 39
click at [262, 120] on input "True" at bounding box center [258, 122] width 10 height 10
radio input "true"
click at [395, 224] on button "SUBMIT" at bounding box center [398, 230] width 82 height 19
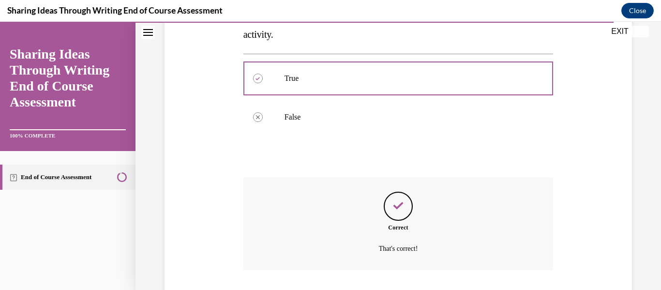
scroll to position [263, 0]
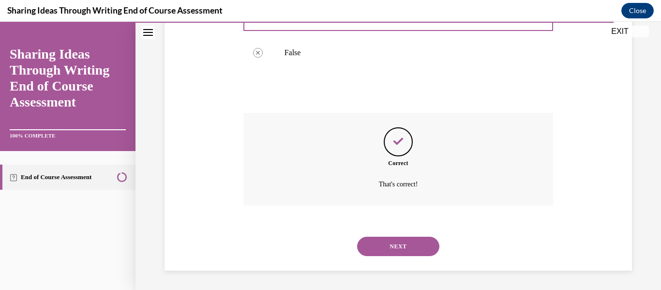
click at [389, 247] on button "NEXT" at bounding box center [398, 246] width 82 height 19
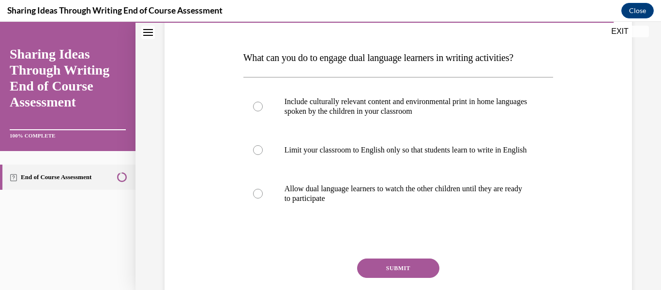
scroll to position [135, 0]
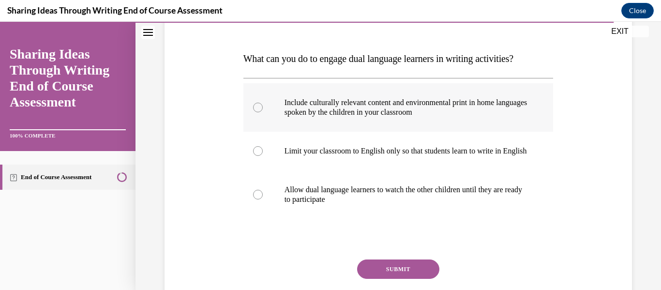
click at [259, 104] on div at bounding box center [258, 108] width 10 height 10
click at [259, 104] on input "Include culturally relevant content and environmental print in home languages s…" at bounding box center [258, 108] width 10 height 10
radio input "true"
click at [402, 279] on button "SUBMIT" at bounding box center [398, 268] width 82 height 19
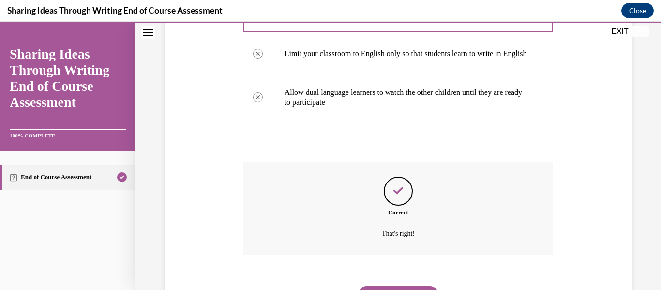
scroll to position [292, 0]
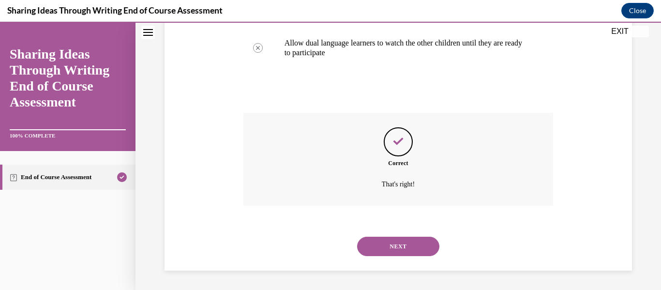
click at [395, 248] on button "NEXT" at bounding box center [398, 246] width 82 height 19
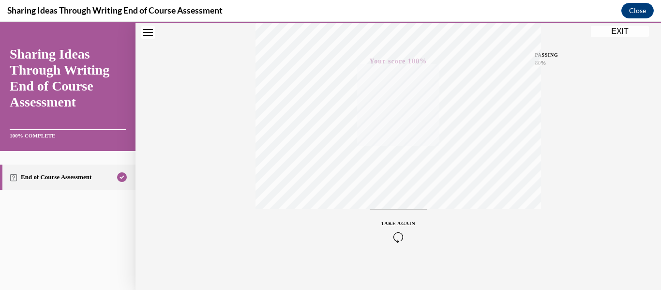
scroll to position [228, 0]
click at [585, 227] on div "Quiz Results PASSING 80% Your score 100% Passed PASSING 80% Your score Your sco…" at bounding box center [397, 56] width 525 height 465
click at [621, 32] on button "EXIT" at bounding box center [620, 32] width 58 height 12
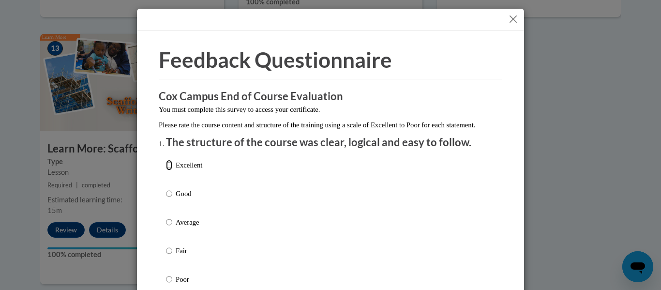
click at [168, 170] on input "Excellent" at bounding box center [169, 165] width 6 height 11
radio input "true"
click at [221, 186] on div "Excellent Good Average Fair Poor" at bounding box center [330, 234] width 329 height 158
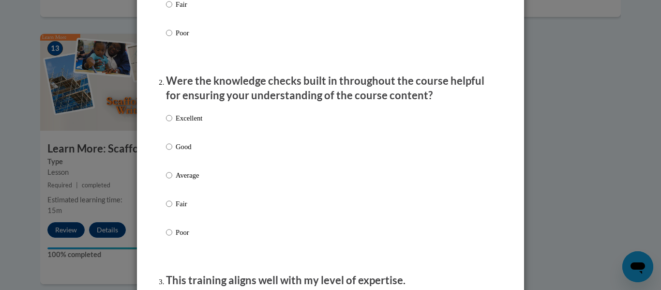
scroll to position [252, 0]
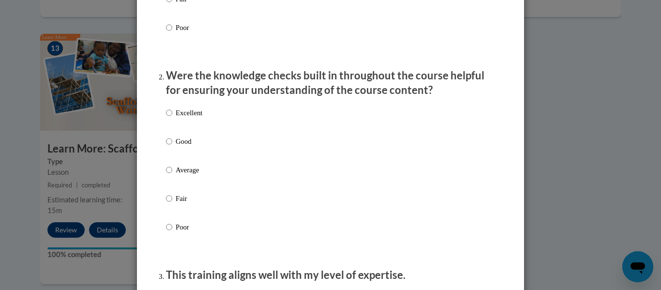
click at [170, 129] on label "Excellent" at bounding box center [184, 120] width 36 height 26
click at [170, 118] on input "Excellent" at bounding box center [169, 112] width 6 height 11
radio input "true"
click at [166, 136] on input "Good" at bounding box center [169, 141] width 6 height 11
radio input "true"
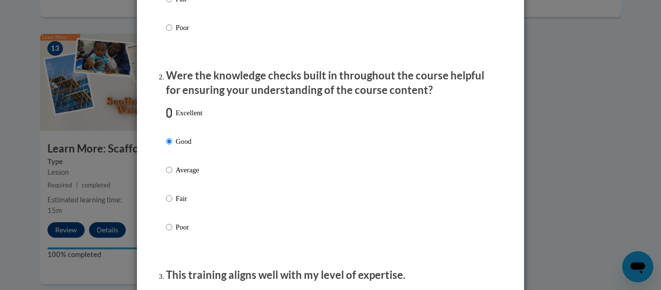
click at [166, 107] on input "Excellent" at bounding box center [169, 112] width 6 height 11
radio input "true"
click at [170, 129] on label "Excellent" at bounding box center [184, 120] width 36 height 26
click at [170, 118] on input "Excellent" at bounding box center [169, 112] width 6 height 11
click at [166, 136] on input "Good" at bounding box center [169, 141] width 6 height 11
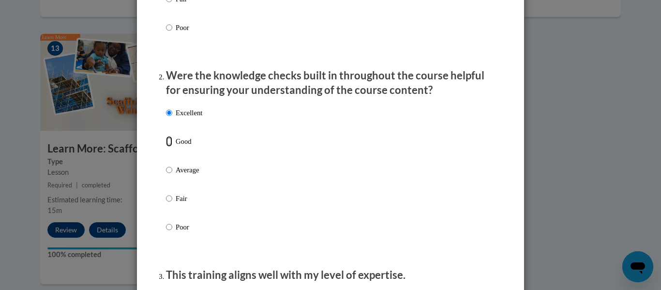
radio input "true"
click at [166, 107] on input "Excellent" at bounding box center [169, 112] width 6 height 11
radio input "true"
click at [341, 140] on div "Excellent Good Average Fair Poor" at bounding box center [330, 182] width 329 height 158
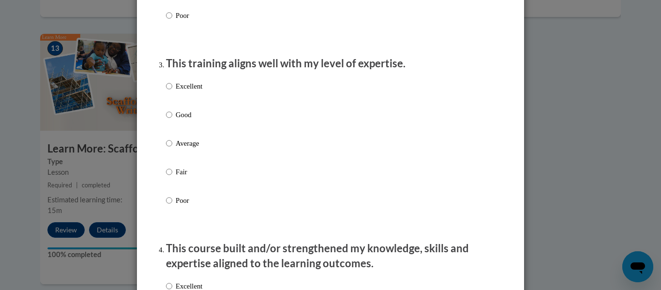
scroll to position [464, 0]
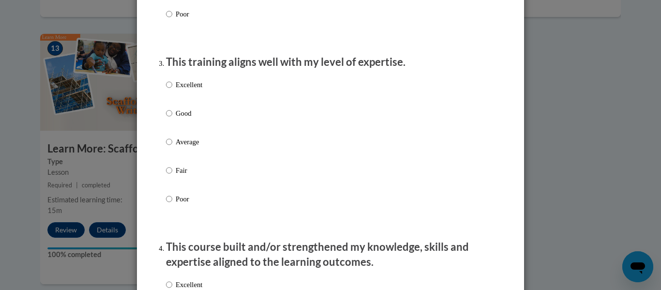
click at [176, 90] on p "Excellent" at bounding box center [189, 84] width 27 height 11
click at [172, 90] on input "Excellent" at bounding box center [169, 84] width 6 height 11
radio input "true"
click at [297, 122] on div "Excellent Good Average Fair Poor" at bounding box center [330, 153] width 329 height 158
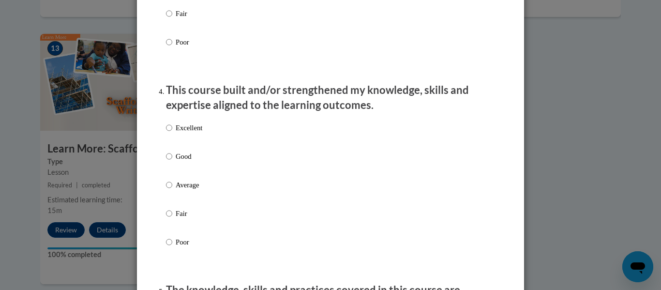
scroll to position [677, 0]
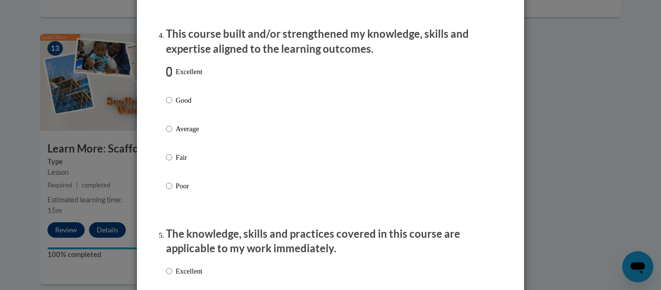
click at [168, 77] on input "Excellent" at bounding box center [169, 71] width 6 height 11
radio input "true"
click at [166, 276] on input "Excellent" at bounding box center [169, 271] width 6 height 11
radio input "true"
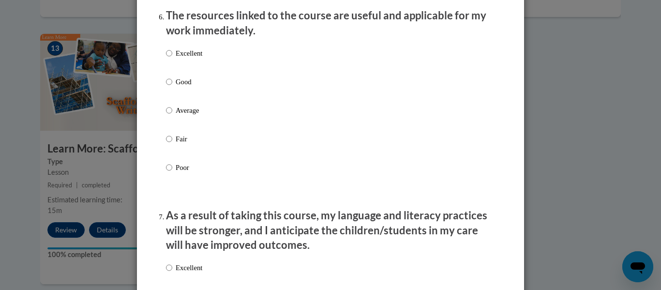
scroll to position [1103, 0]
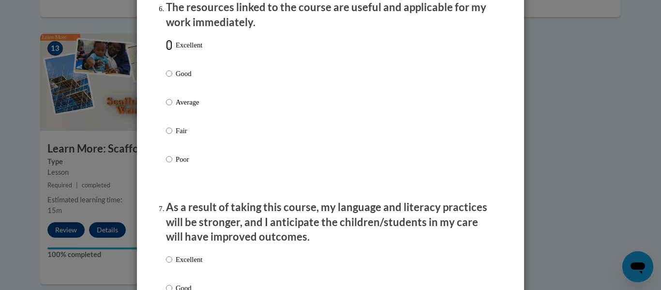
click at [166, 50] on input "Excellent" at bounding box center [169, 45] width 6 height 11
radio input "true"
click at [286, 122] on div "Excellent Good Average Fair Poor" at bounding box center [330, 114] width 329 height 158
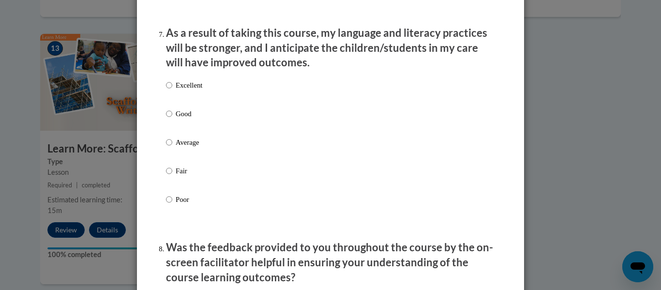
scroll to position [1296, 0]
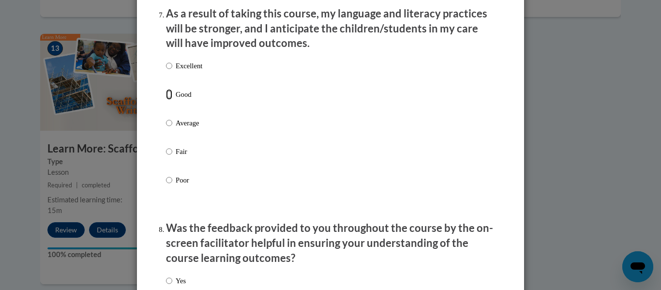
click at [167, 100] on input "Good" at bounding box center [169, 94] width 6 height 11
radio input "true"
click at [289, 120] on div "Excellent Good Average Fair Poor" at bounding box center [330, 135] width 329 height 158
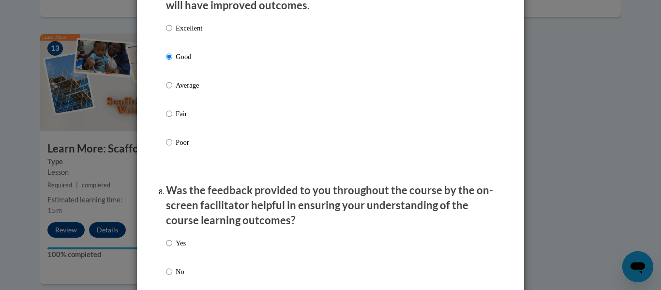
scroll to position [1490, 0]
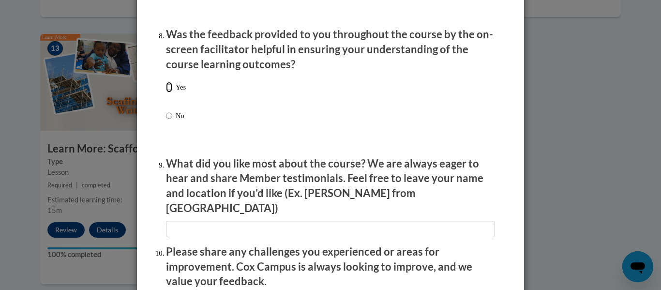
click at [166, 92] on input "Yes" at bounding box center [169, 87] width 6 height 11
radio input "true"
click at [297, 127] on div "Yes No" at bounding box center [330, 113] width 329 height 72
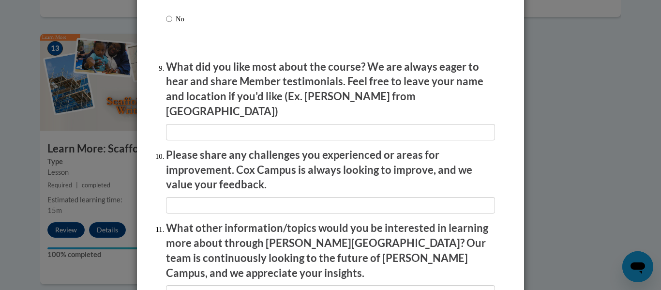
scroll to position [1606, 0]
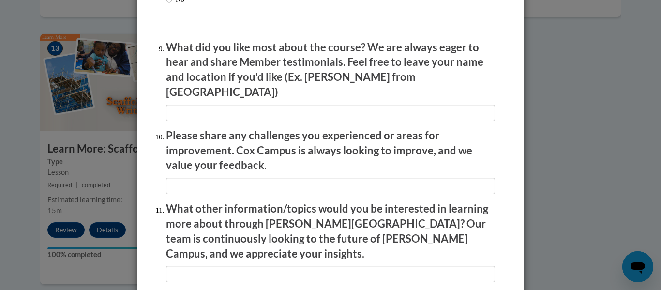
click at [259, 91] on p "What did you like most about the course? We are always eager to hear and share …" at bounding box center [330, 69] width 329 height 59
drag, startPoint x: 251, startPoint y: 96, endPoint x: 244, endPoint y: 106, distance: 12.9
click at [244, 106] on li "What did you like most about the course? We are always eager to hear and share …" at bounding box center [330, 80] width 329 height 81
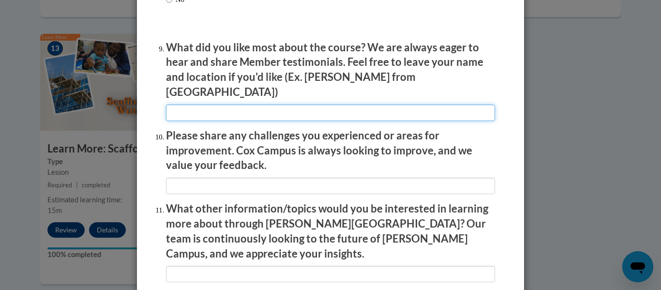
click at [244, 106] on input "textbox" at bounding box center [330, 112] width 329 height 16
type input "t"
click at [400, 104] on input "textbox" at bounding box center [330, 112] width 329 height 16
click at [402, 107] on input "textbox" at bounding box center [330, 112] width 329 height 16
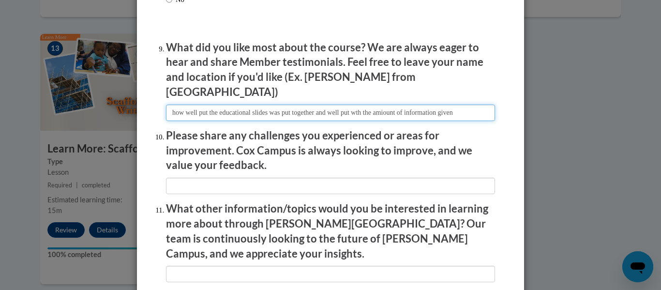
click at [402, 107] on input "textbox" at bounding box center [330, 112] width 329 height 16
click at [372, 104] on input "textbox" at bounding box center [330, 112] width 329 height 16
click at [372, 108] on input "textbox" at bounding box center [330, 112] width 329 height 16
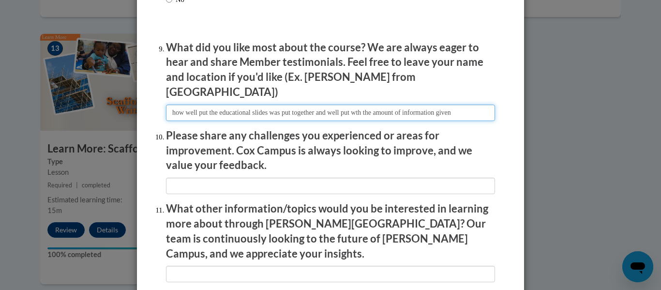
click at [372, 108] on input "textbox" at bounding box center [330, 112] width 329 height 16
type input "how well put the educational slides was put together and well put with the amou…"
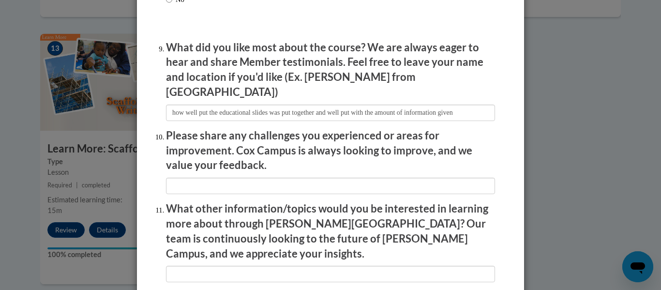
click at [323, 168] on li "Please share any challenges you experienced or areas for improvement. Cox Campu…" at bounding box center [330, 161] width 329 height 66
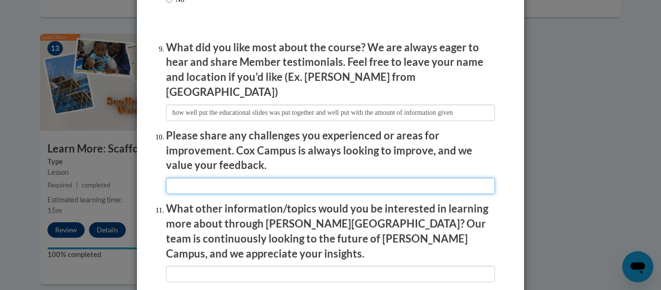
click at [299, 181] on input "textbox" at bounding box center [330, 186] width 329 height 16
type input "n/a"
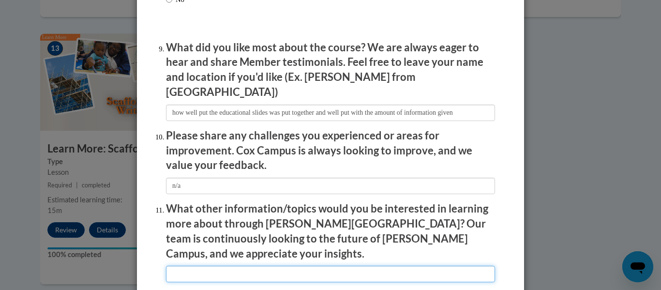
click at [237, 266] on input "textbox" at bounding box center [330, 274] width 329 height 16
type input "health and safety"
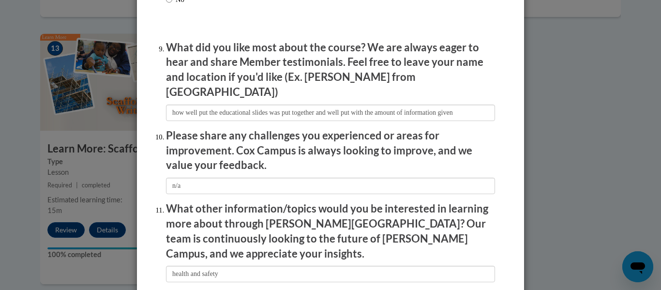
click at [481, 229] on p "What other information/topics would you be interested in learning more about th…" at bounding box center [330, 230] width 329 height 59
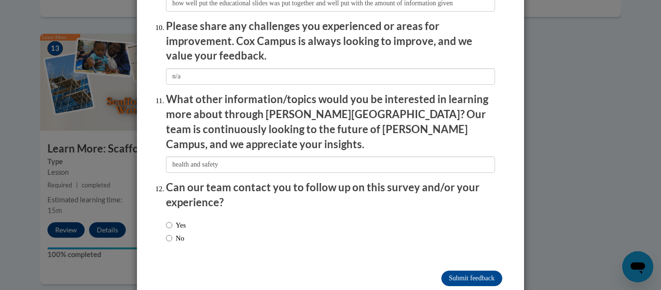
scroll to position [1720, 0]
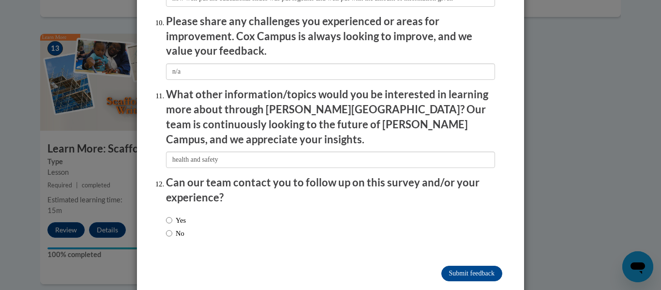
click at [268, 175] on p "Can our team contact you to follow up on this survey and/or your experience?" at bounding box center [330, 190] width 329 height 30
click at [166, 215] on input "Yes" at bounding box center [169, 220] width 6 height 11
radio input "true"
click at [166, 228] on input "No" at bounding box center [169, 233] width 6 height 11
radio input "true"
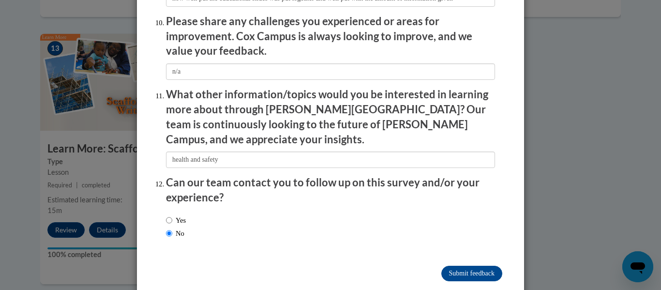
click at [268, 218] on div "Yes No" at bounding box center [330, 228] width 329 height 36
click at [484, 266] on input "Submit feedback" at bounding box center [471, 273] width 61 height 15
